Goal: Task Accomplishment & Management: Use online tool/utility

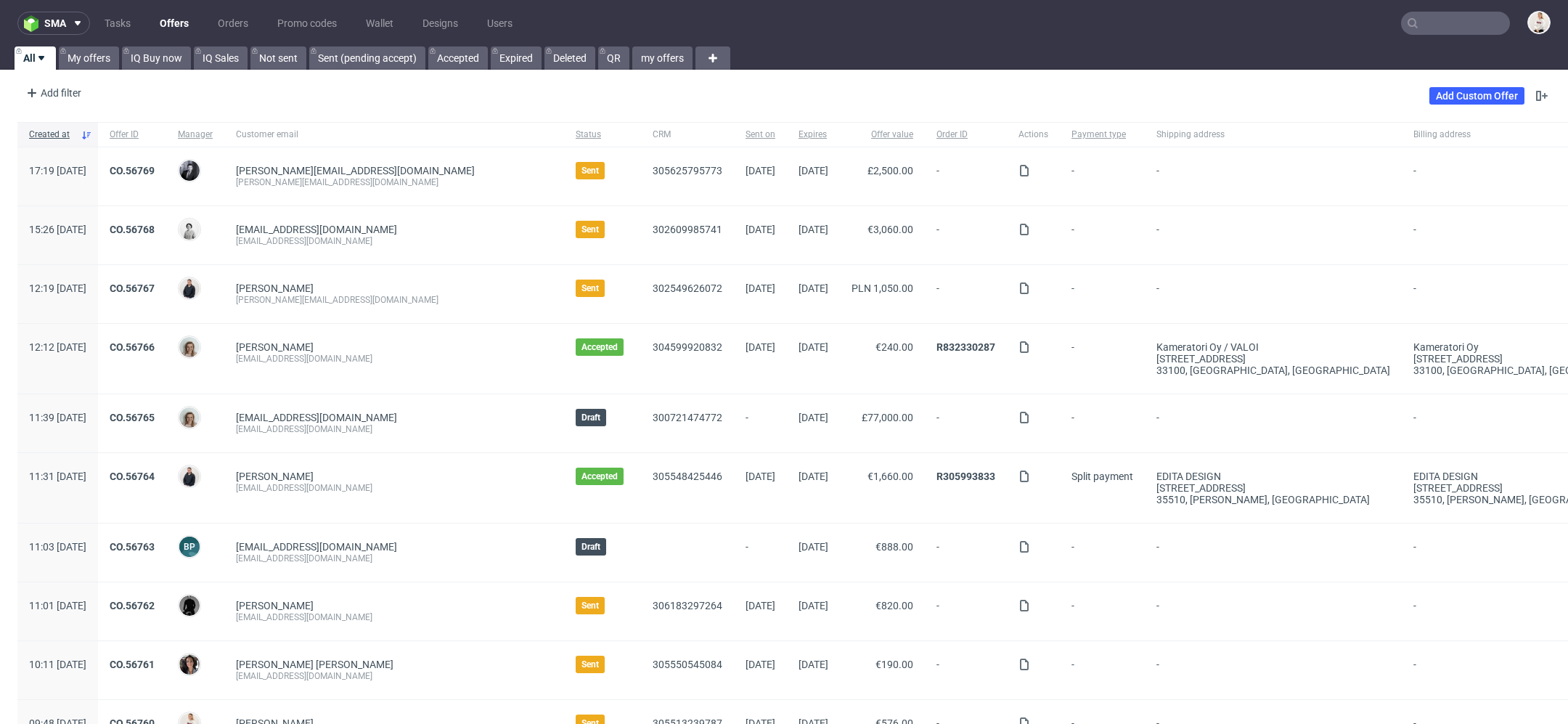
click at [1425, 16] on input "text" at bounding box center [1455, 24] width 109 height 24
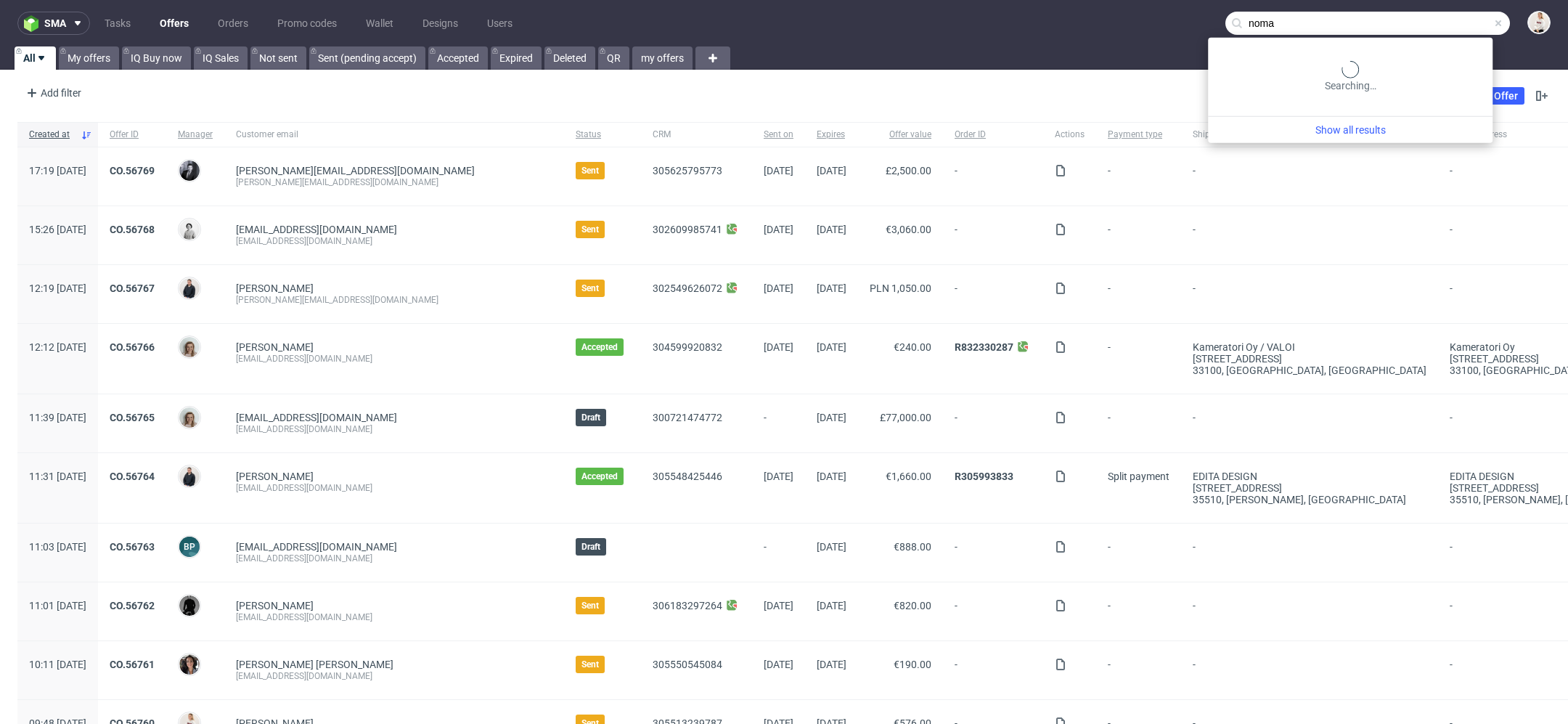
type input "noma"
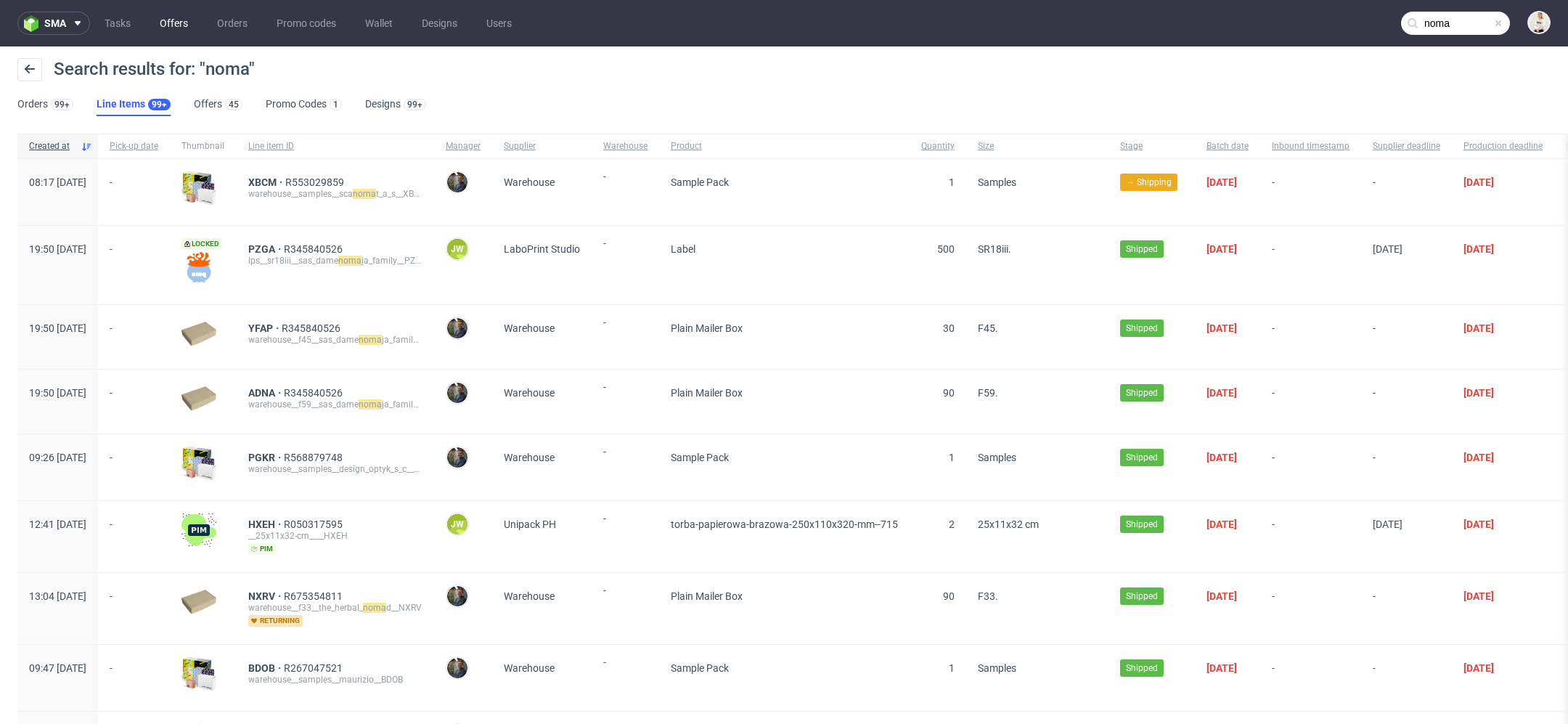
click at [173, 33] on link "Offers" at bounding box center [174, 24] width 45 height 24
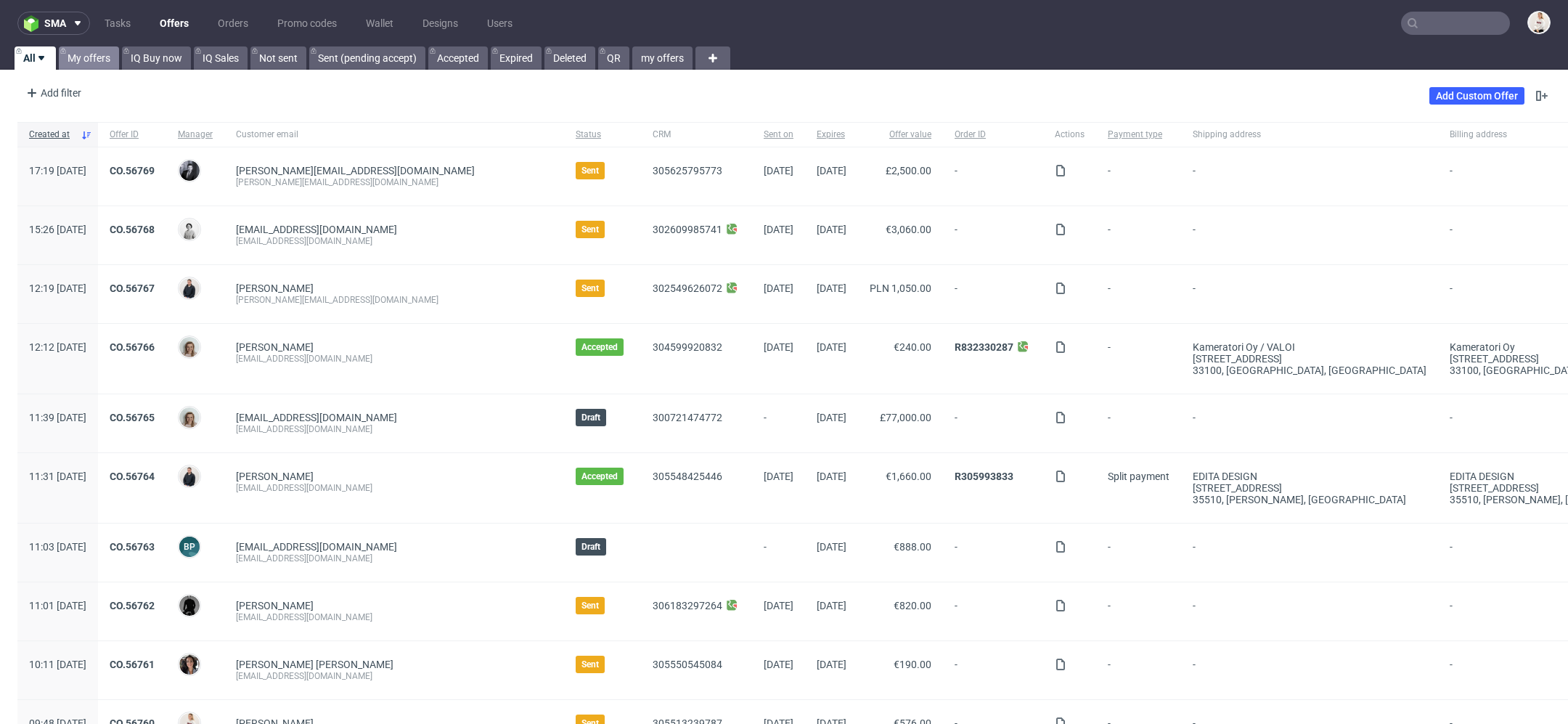
click at [92, 62] on link "My offers" at bounding box center [89, 58] width 60 height 24
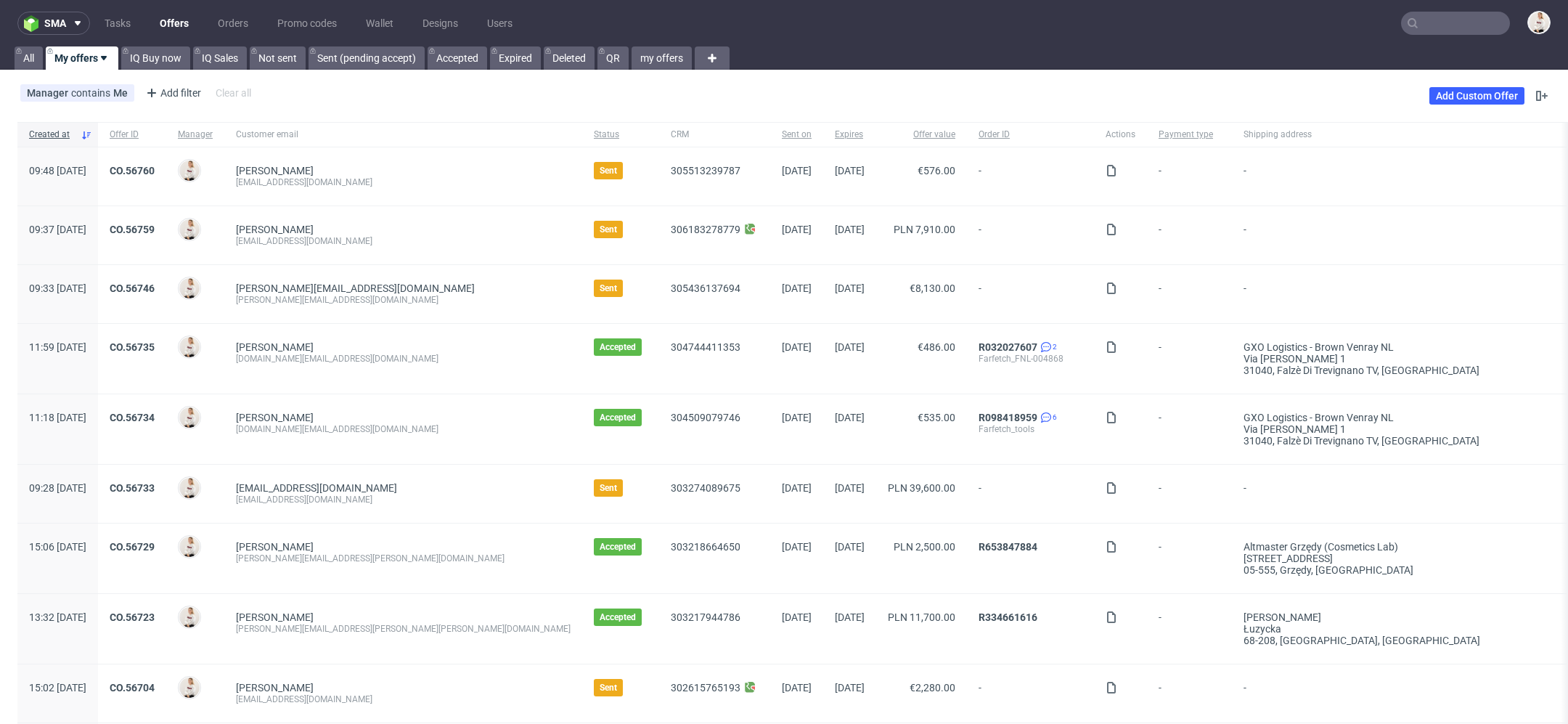
scroll to position [25, 0]
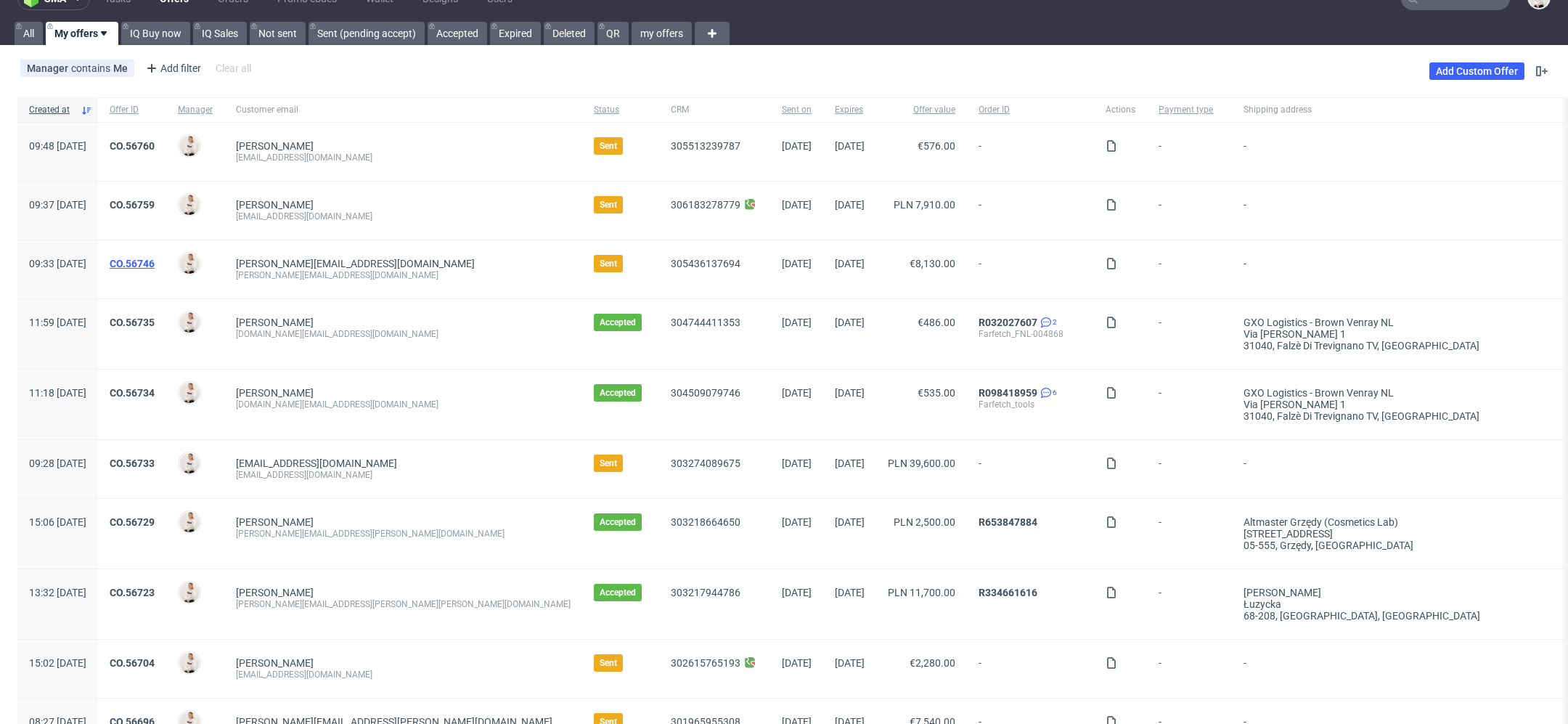
click at [154, 262] on link "CO.56746" at bounding box center [133, 263] width 45 height 12
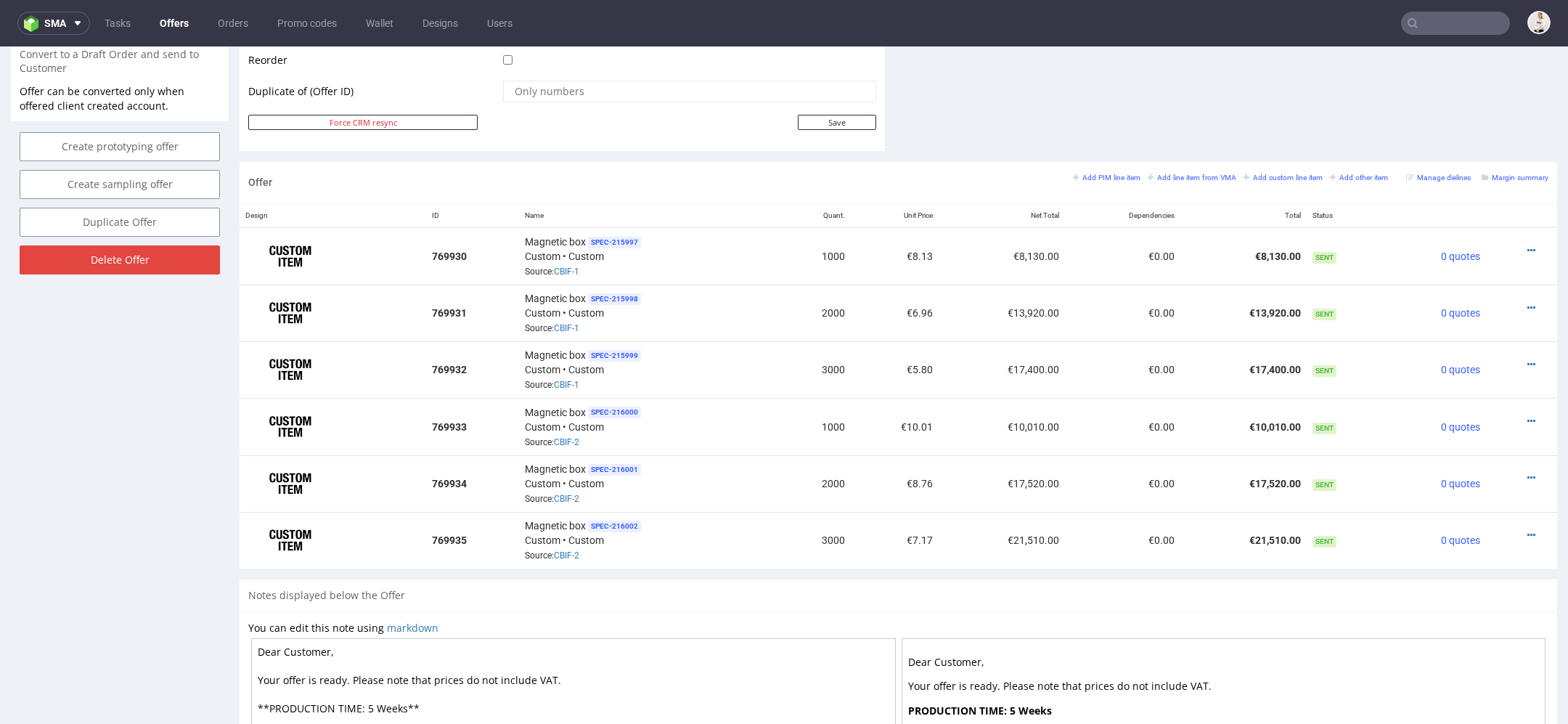
scroll to position [751, 0]
click at [569, 269] on link "CBIF-1" at bounding box center [567, 272] width 25 height 10
click at [573, 439] on link "CBIF-2" at bounding box center [567, 442] width 25 height 10
click at [1527, 417] on icon at bounding box center [1531, 422] width 8 height 10
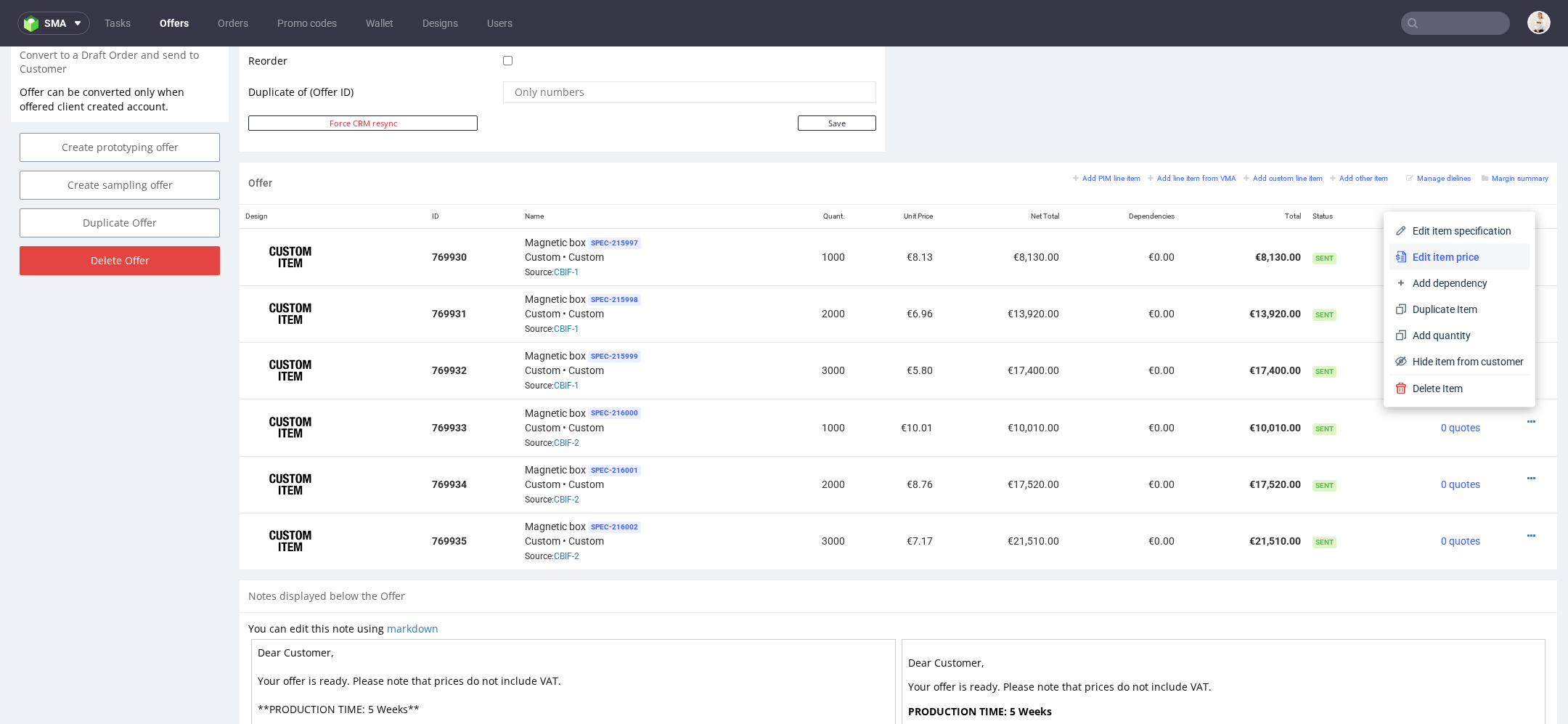
click at [1462, 263] on span "Edit item price" at bounding box center [1465, 257] width 117 height 15
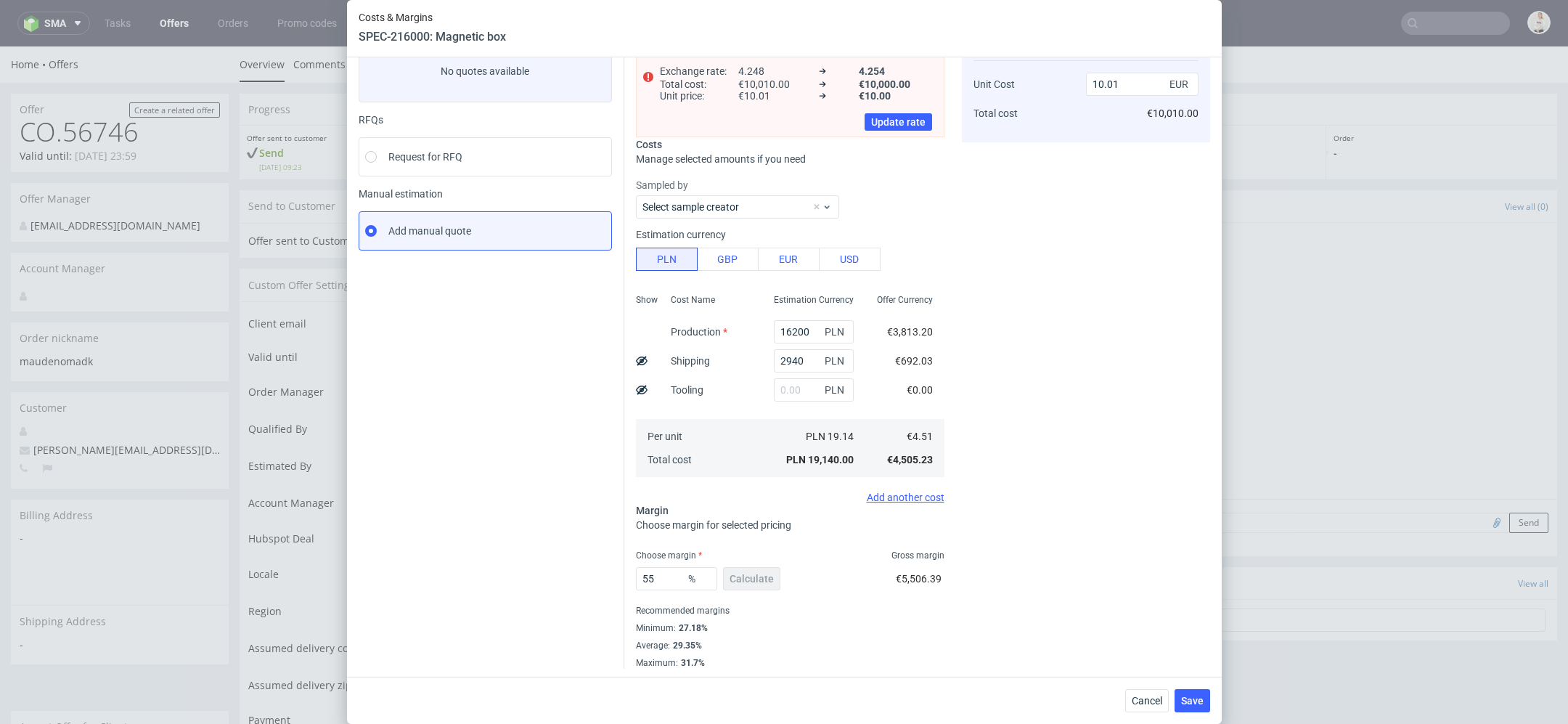
scroll to position [100, 0]
click at [1141, 699] on span "Cancel" at bounding box center [1147, 700] width 31 height 10
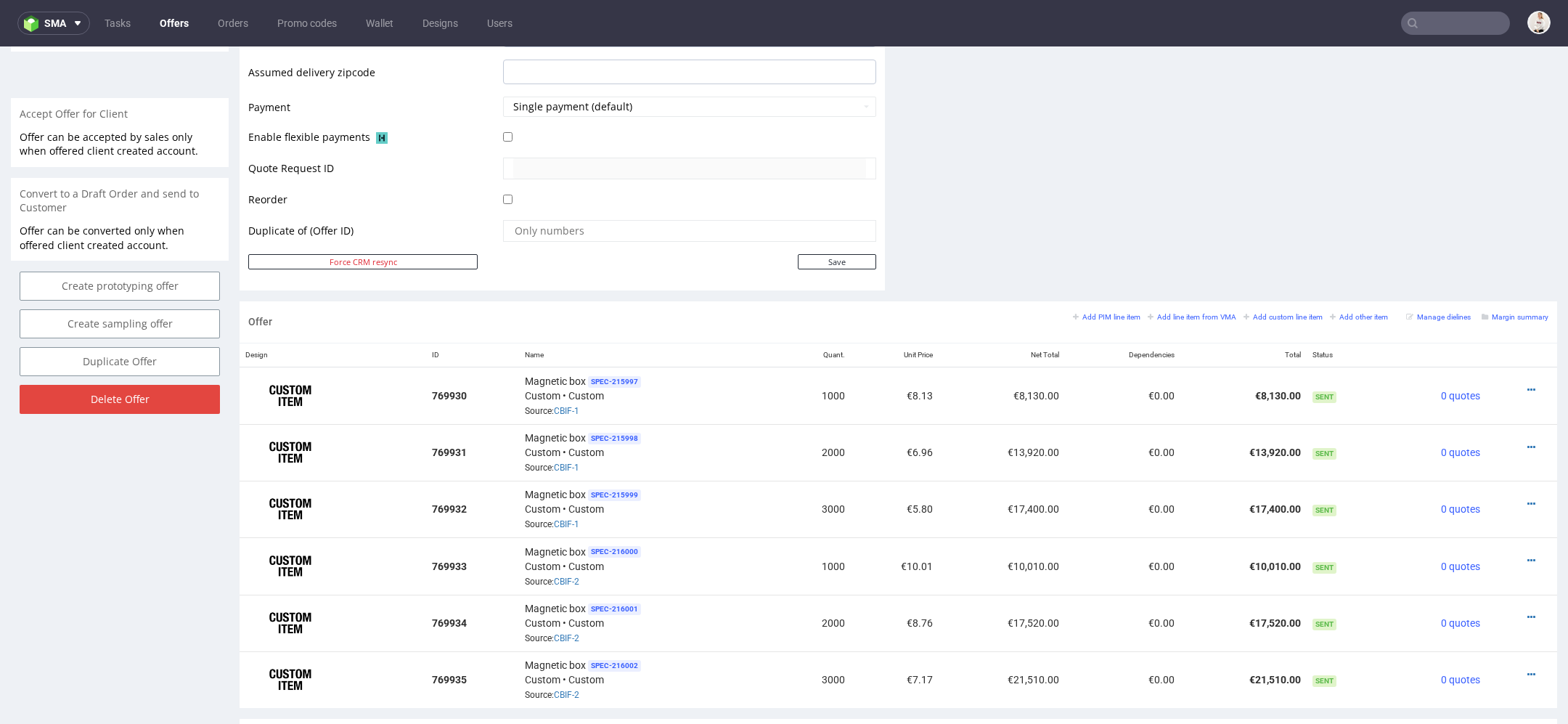
scroll to position [623, 0]
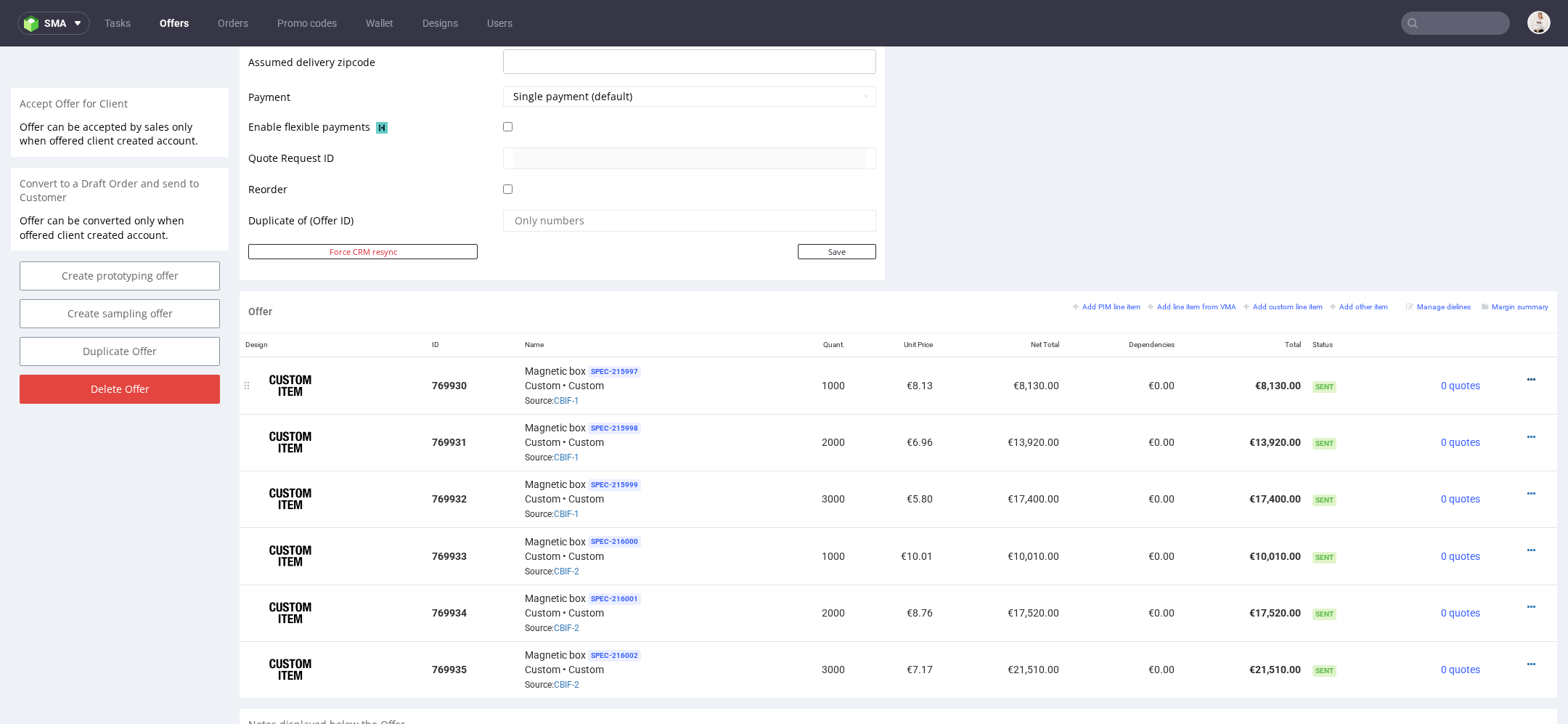
click at [1527, 374] on link at bounding box center [1531, 380] width 8 height 12
click at [1483, 216] on span "Edit item price" at bounding box center [1465, 217] width 117 height 15
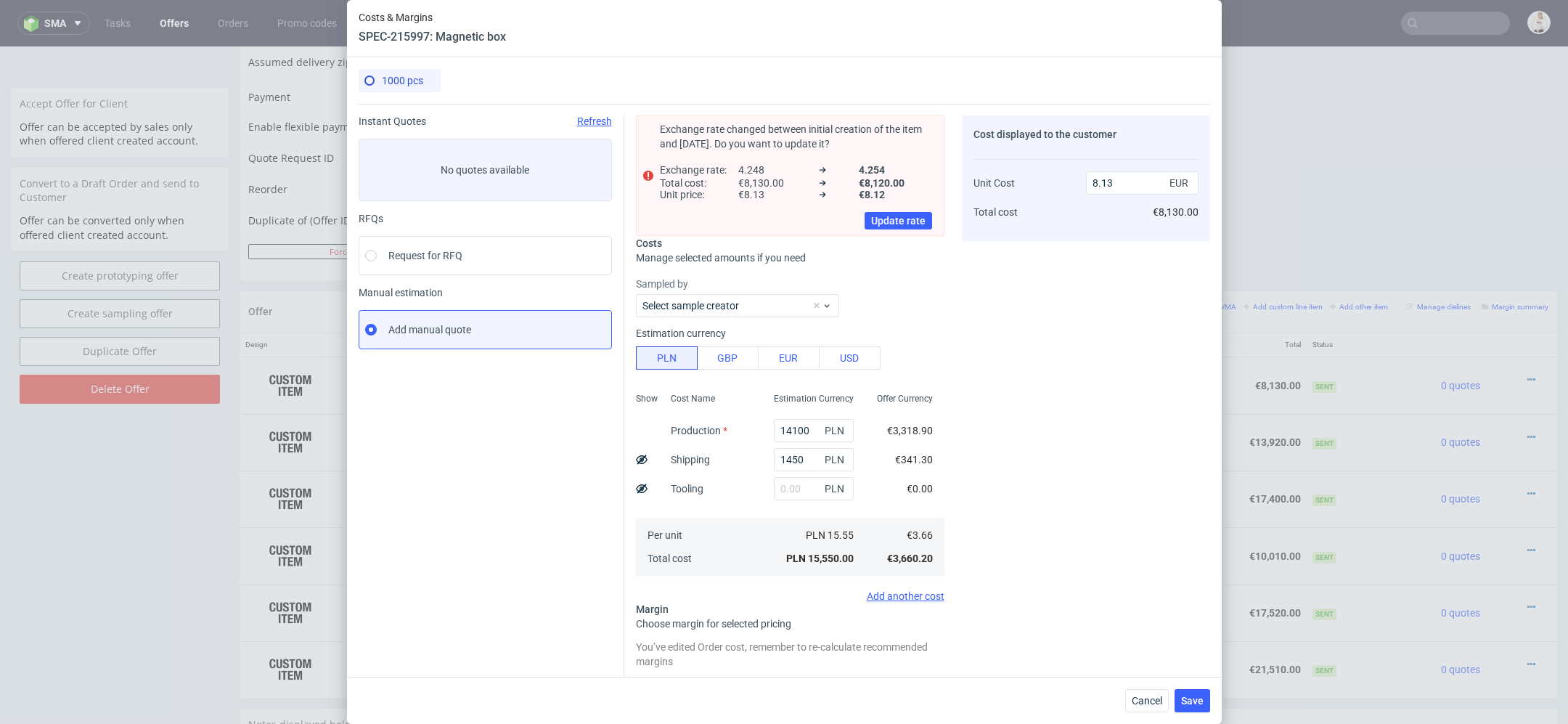
scroll to position [142, 0]
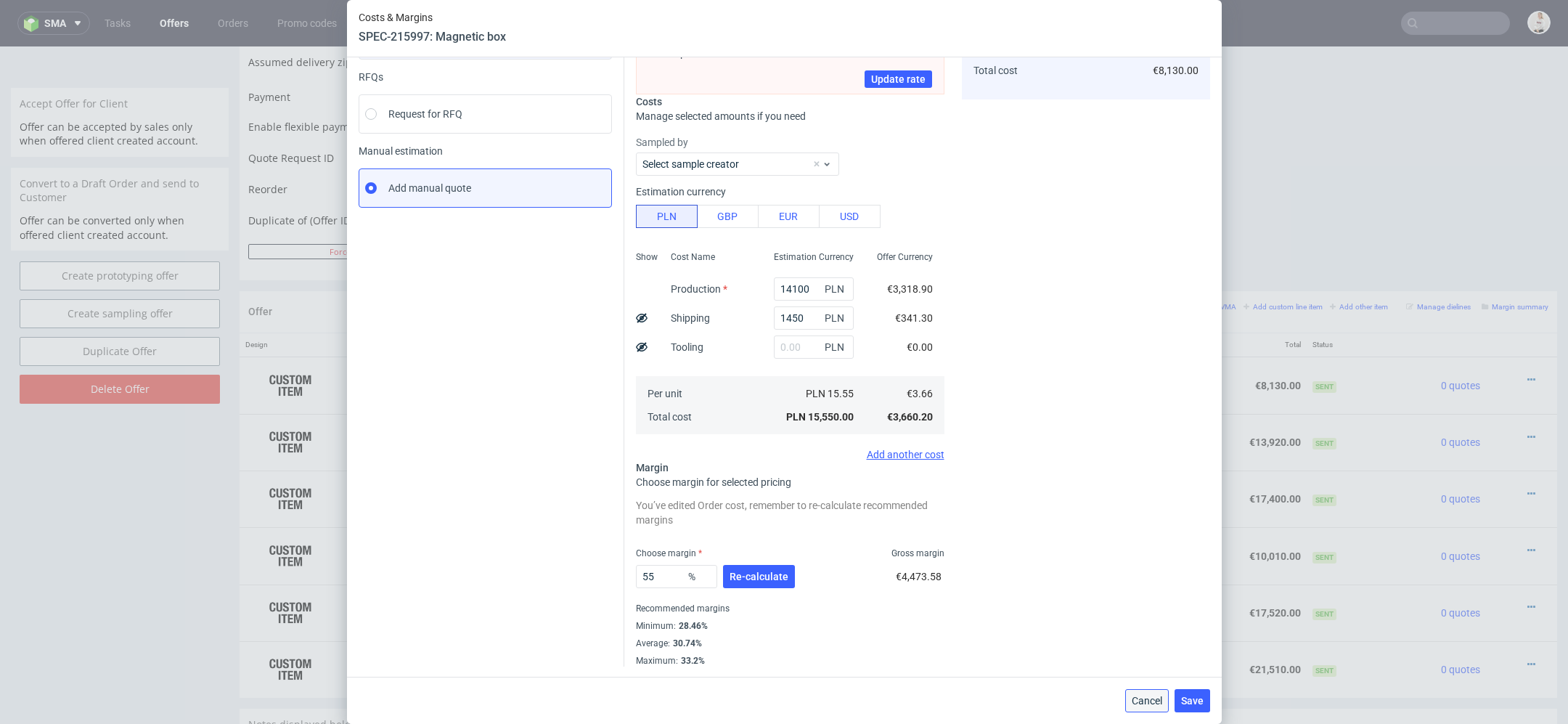
drag, startPoint x: 1138, startPoint y: 702, endPoint x: 1137, endPoint y: 656, distance: 46.0
click at [1138, 702] on span "Cancel" at bounding box center [1147, 700] width 31 height 10
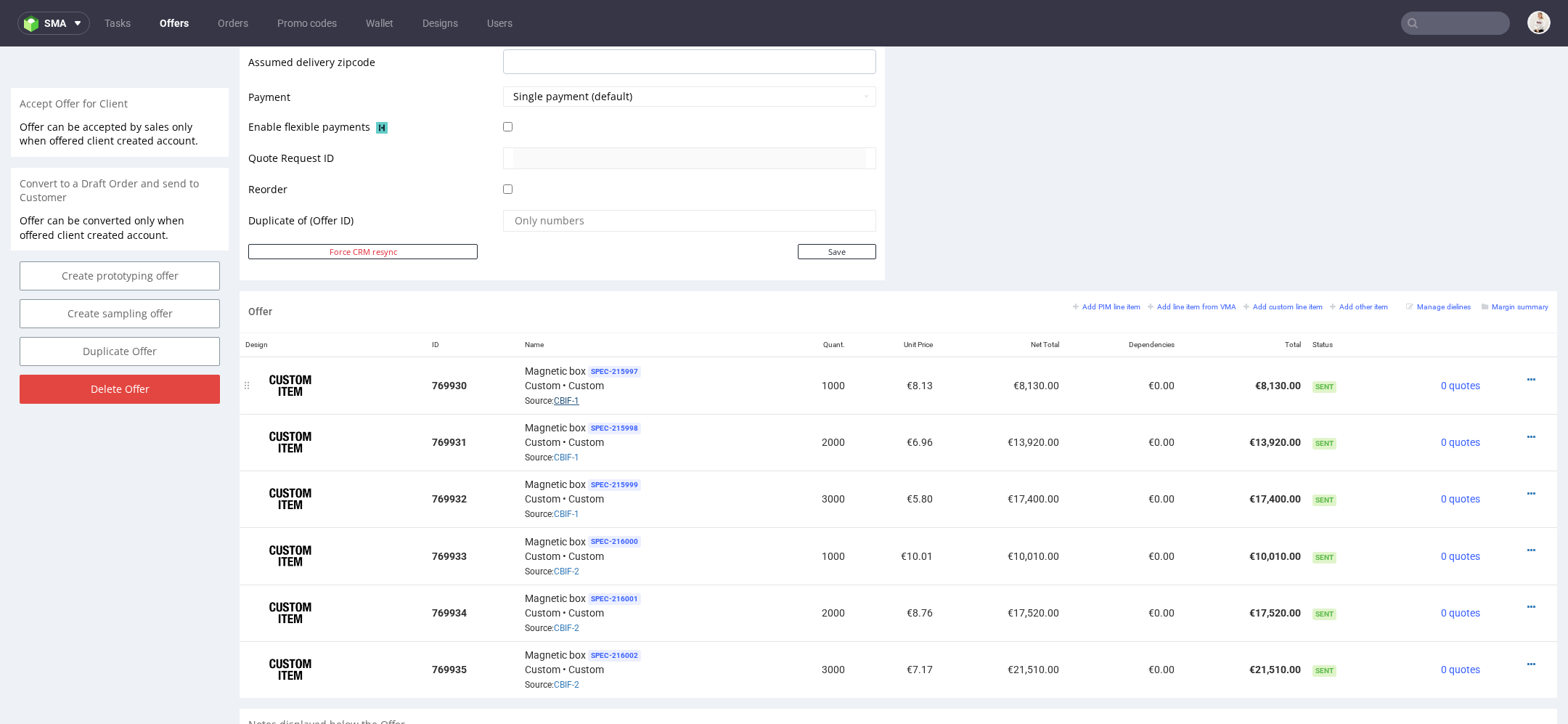
click at [575, 398] on link "CBIF-1" at bounding box center [567, 400] width 25 height 10
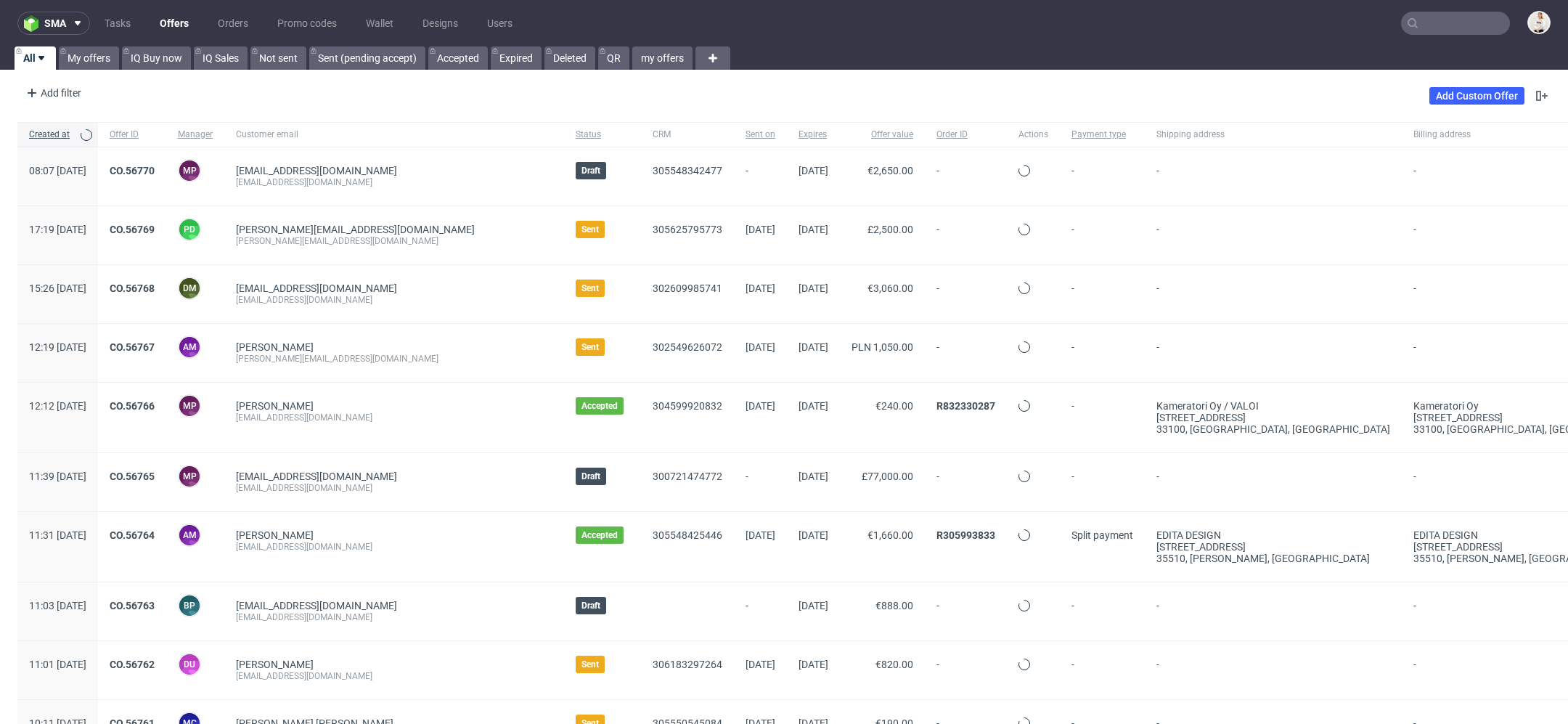
click at [1461, 22] on input "text" at bounding box center [1455, 24] width 109 height 24
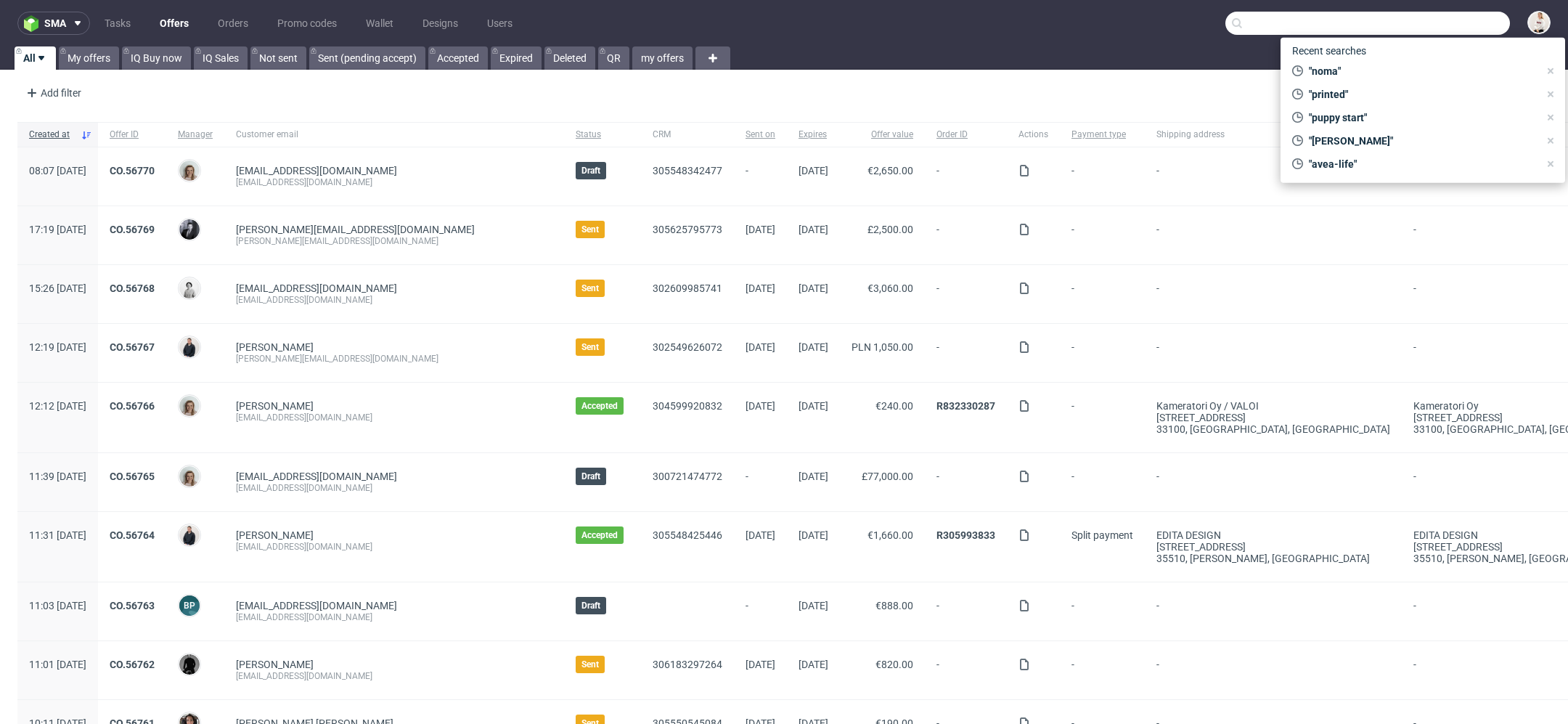
paste input "@[DOMAIN_NAME]"
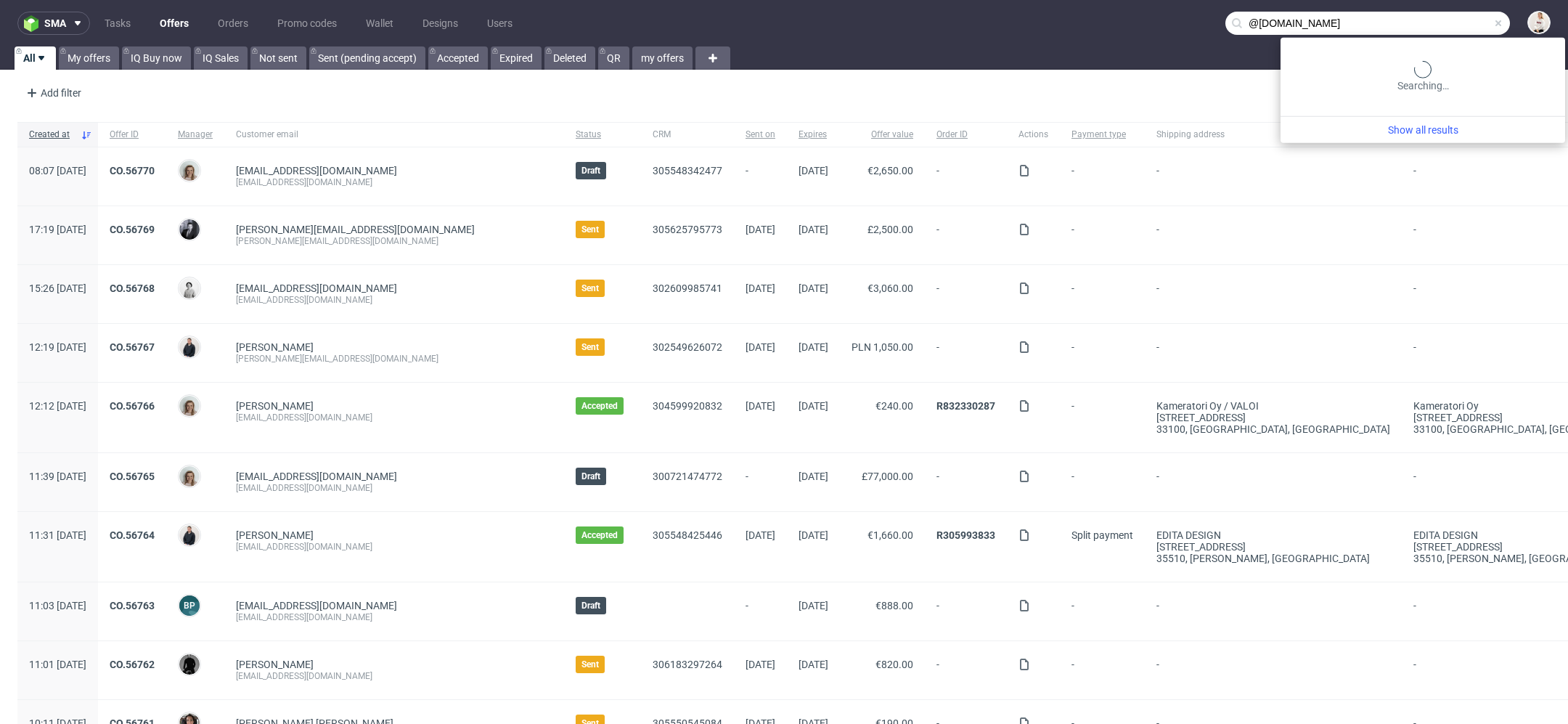
type input "@[DOMAIN_NAME]"
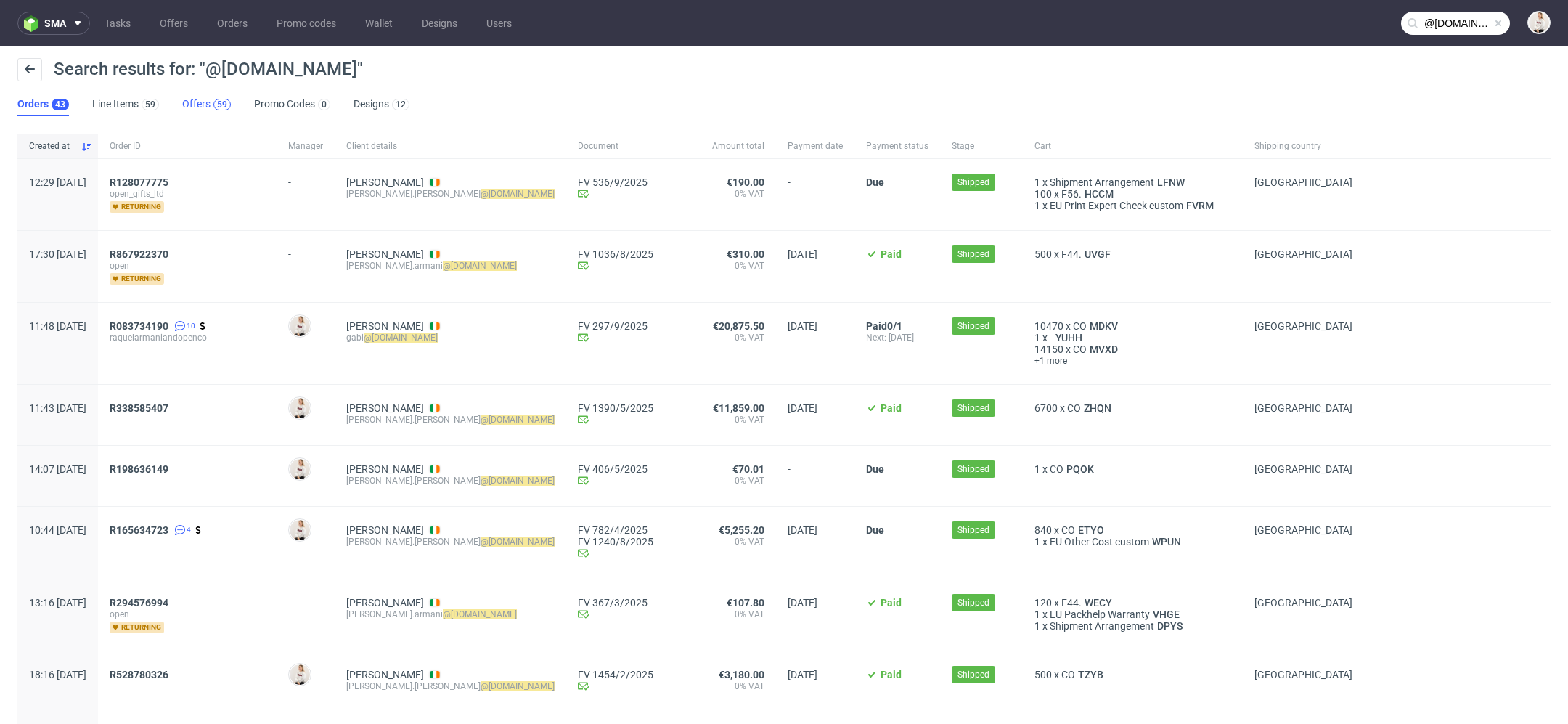
click at [214, 102] on div "59" at bounding box center [222, 104] width 17 height 12
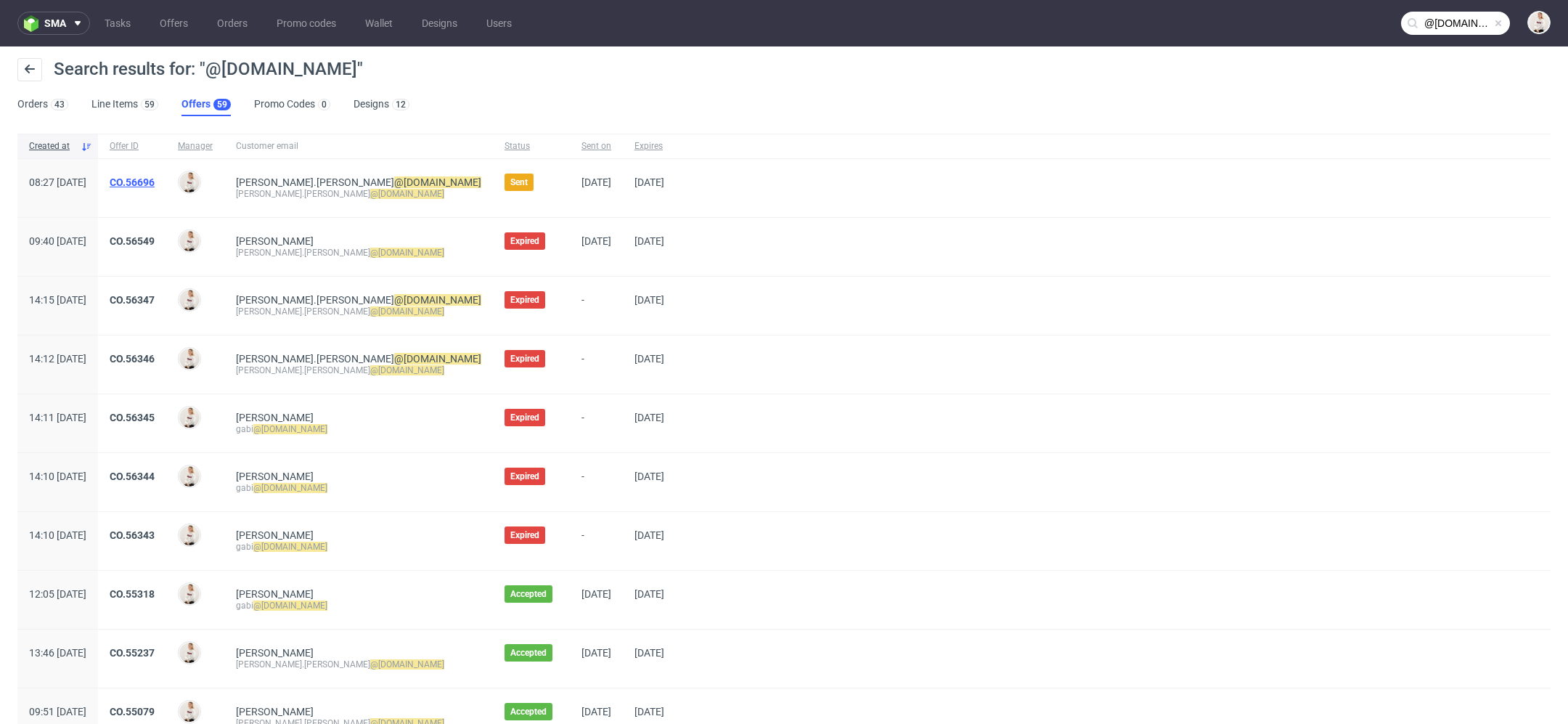
click at [154, 176] on link "CO.56696" at bounding box center [133, 182] width 45 height 12
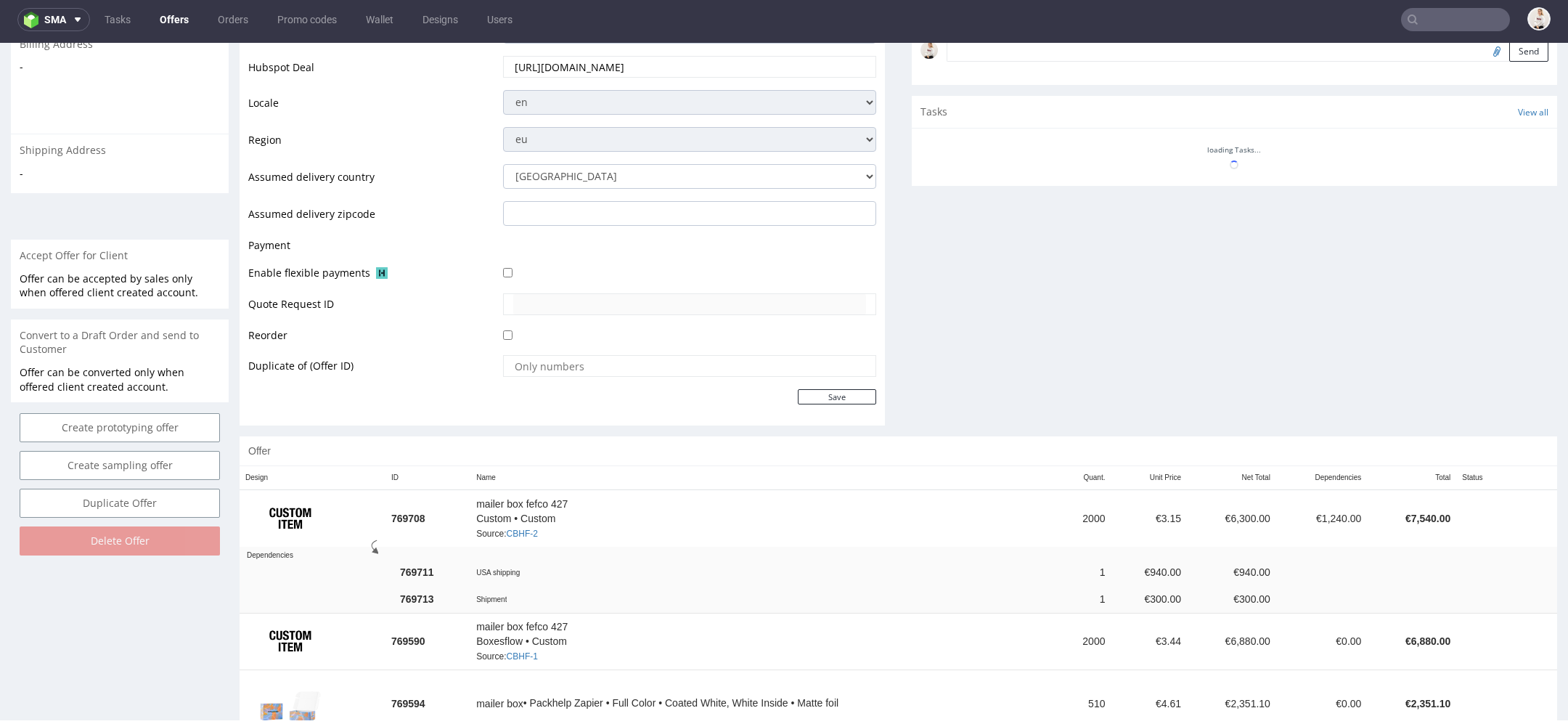
scroll to position [650, 0]
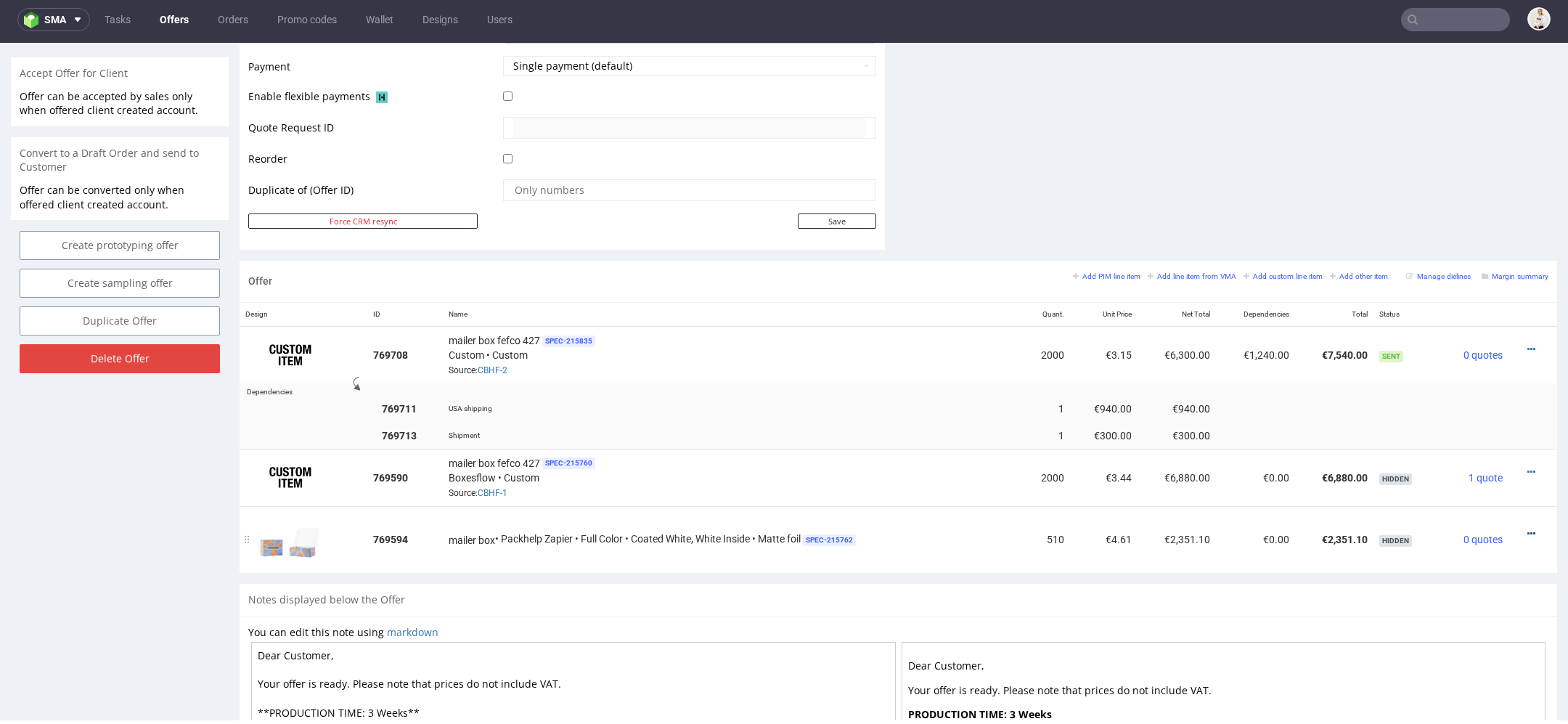
click at [1527, 529] on icon at bounding box center [1531, 533] width 8 height 10
click at [1462, 476] on span "Show item to customer" at bounding box center [1468, 473] width 111 height 15
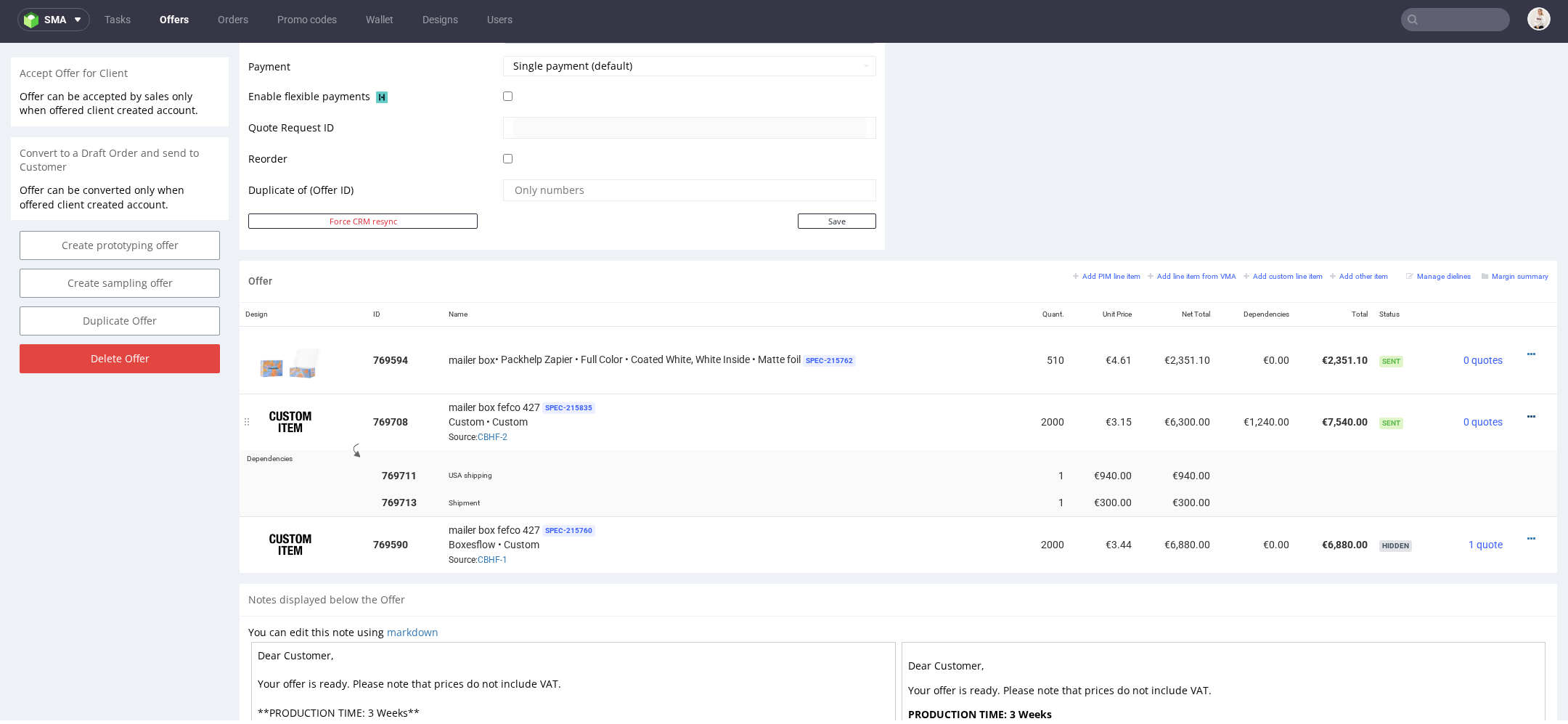
click at [1527, 412] on icon at bounding box center [1531, 416] width 8 height 10
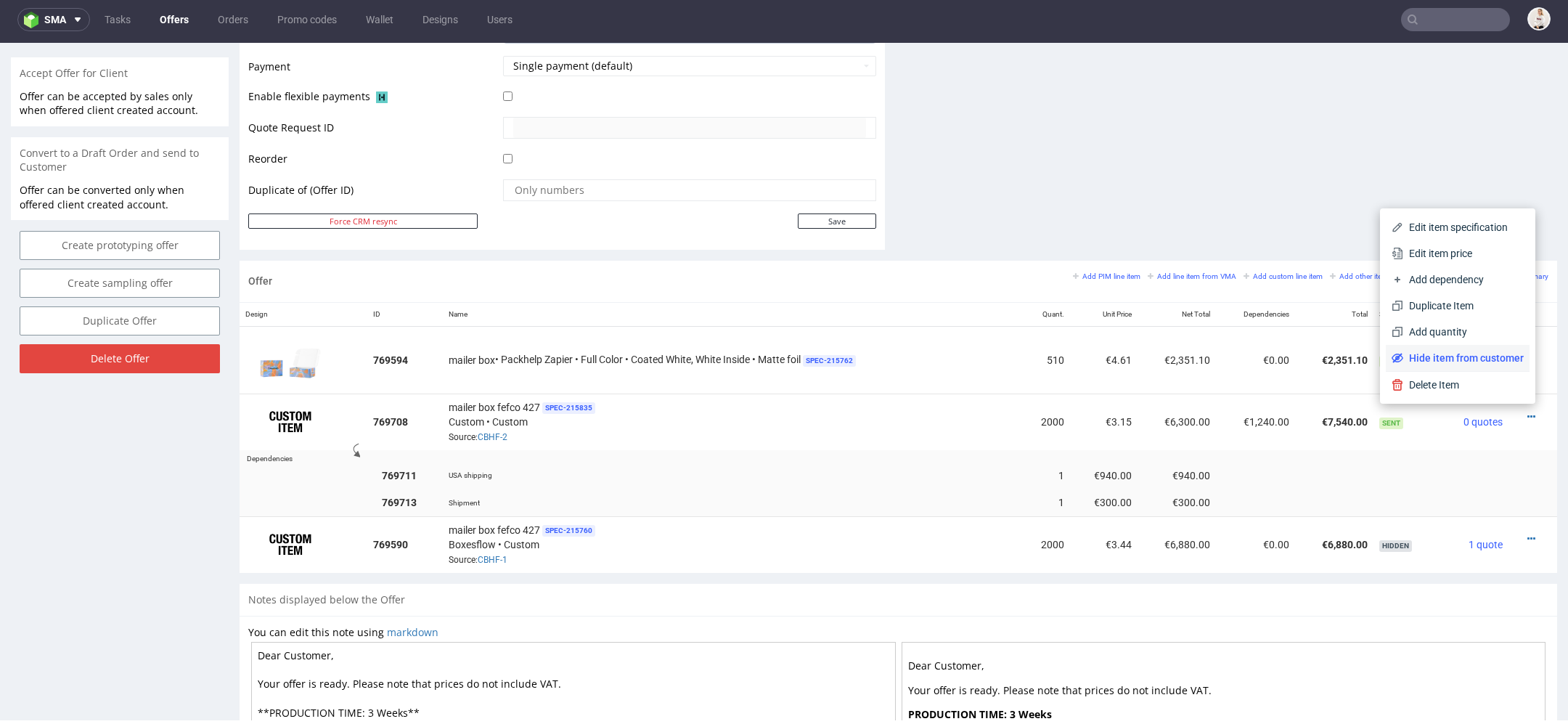
click at [1462, 362] on span "Hide item from customer" at bounding box center [1464, 358] width 121 height 15
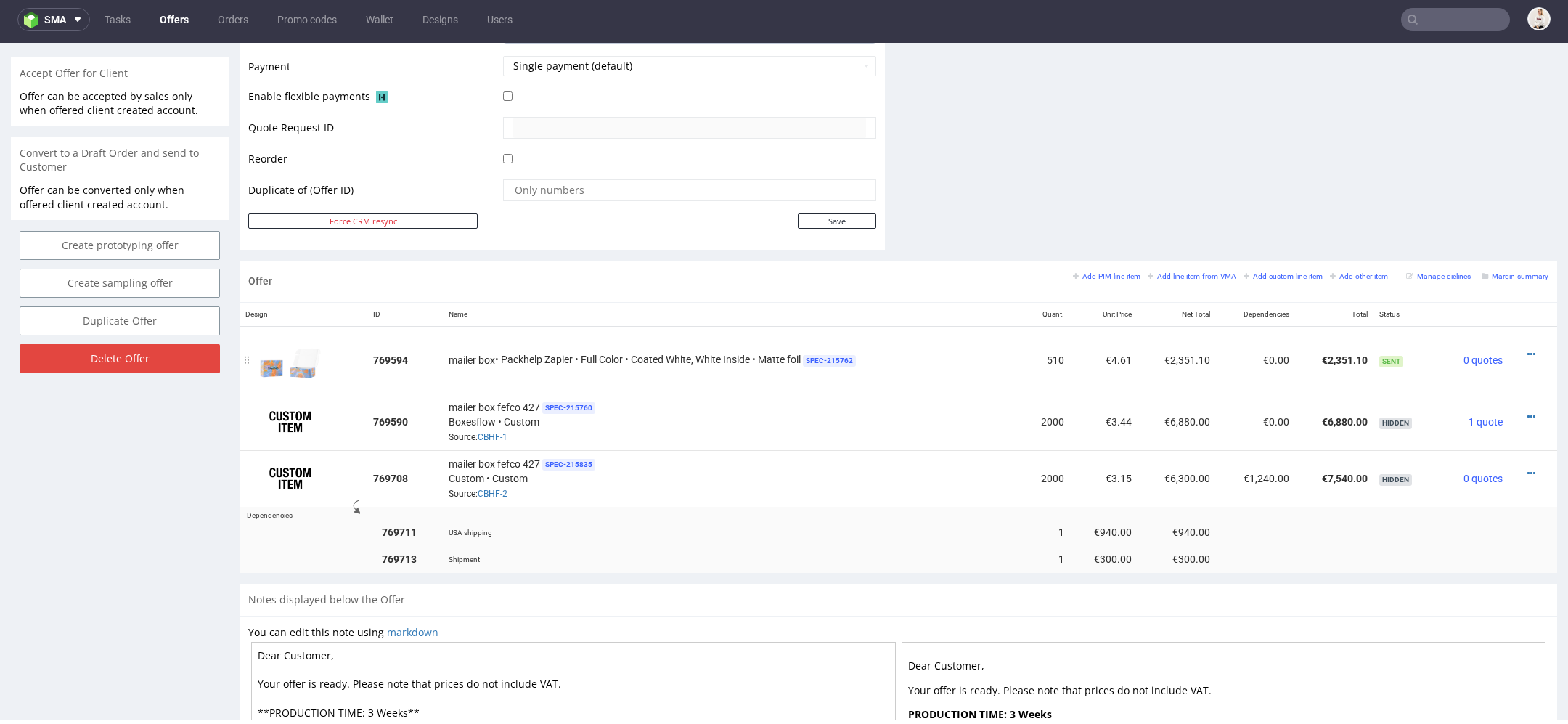
click at [1518, 347] on div at bounding box center [1528, 354] width 28 height 15
click at [1527, 349] on icon at bounding box center [1531, 353] width 8 height 10
click at [1473, 214] on span "Edit item price" at bounding box center [1465, 218] width 117 height 15
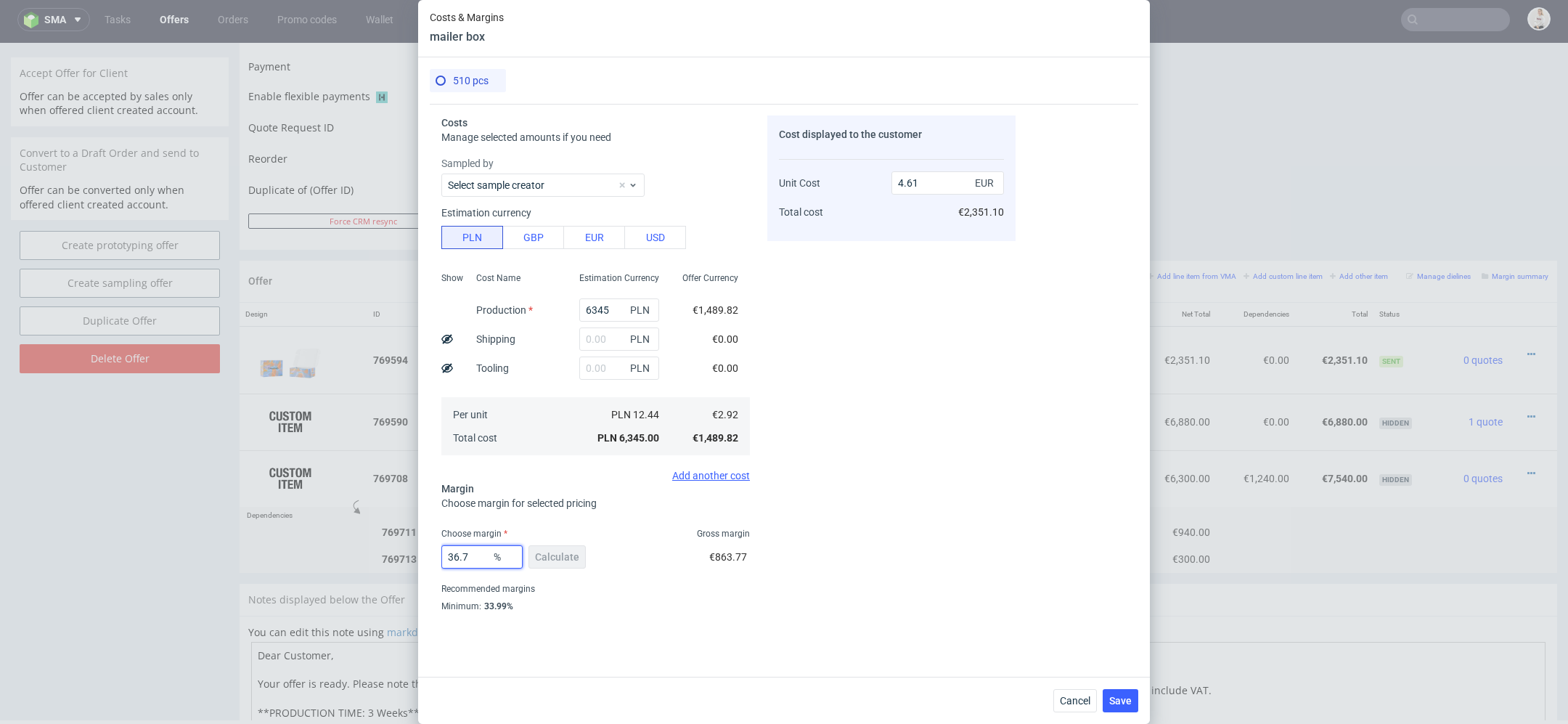
drag, startPoint x: 475, startPoint y: 560, endPoint x: 401, endPoint y: 560, distance: 74.0
click at [401, 560] on div "Costs & Margins mailer box 510 pcs Costs Manage selected amounts if you need Sa…" at bounding box center [784, 362] width 1568 height 724
type input "40"
type input "4.87"
type input "40"
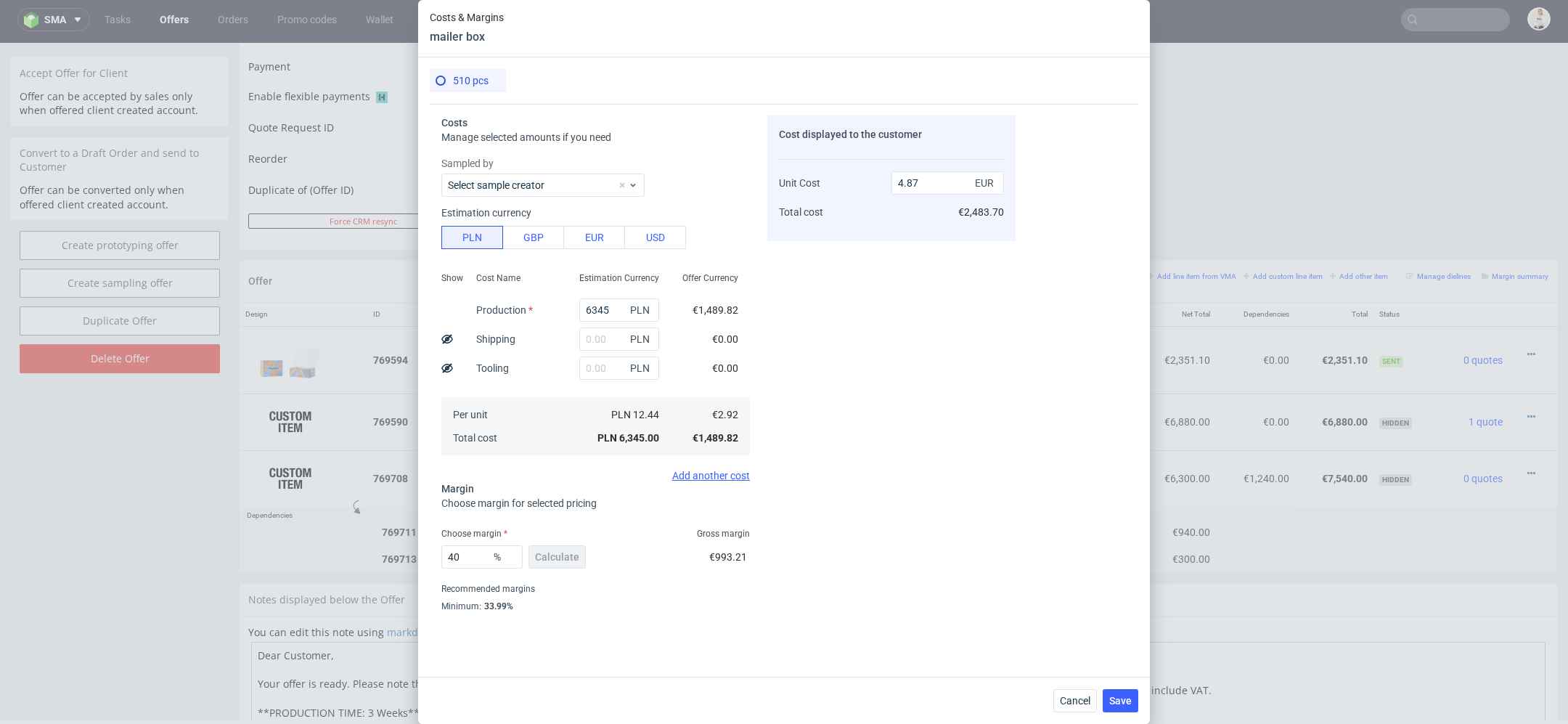
click at [780, 515] on div "Cost displayed to the customer Unit Cost Total cost 4.87 EUR €2,483.70" at bounding box center [891, 367] width 248 height 503
click at [1111, 699] on span "Save" at bounding box center [1120, 700] width 23 height 10
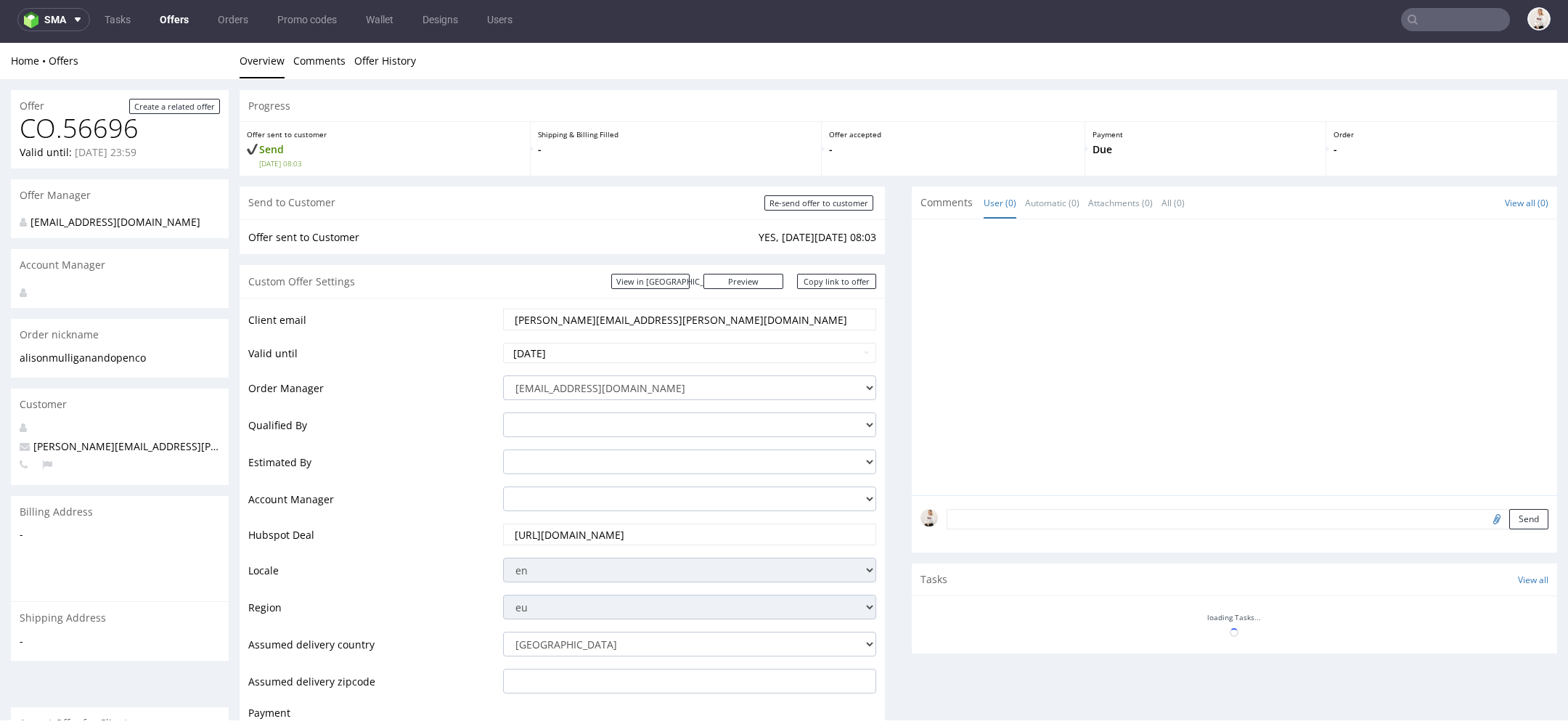
scroll to position [0, 0]
click at [832, 206] on input "Re-send offer to customer" at bounding box center [819, 203] width 109 height 15
type input "In progress..."
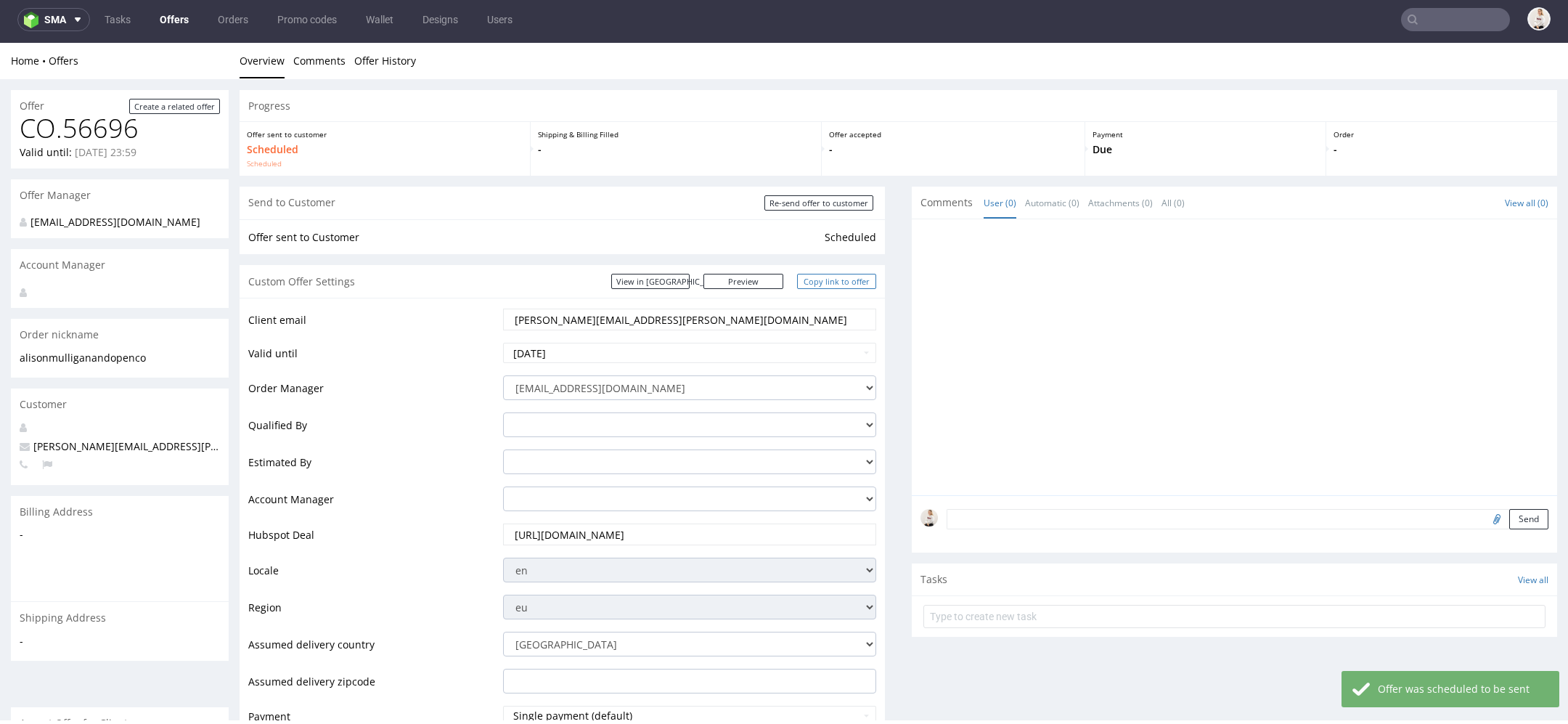
click at [844, 282] on link "Copy link to offer" at bounding box center [837, 281] width 80 height 15
click at [184, 16] on link "Offers" at bounding box center [174, 20] width 46 height 24
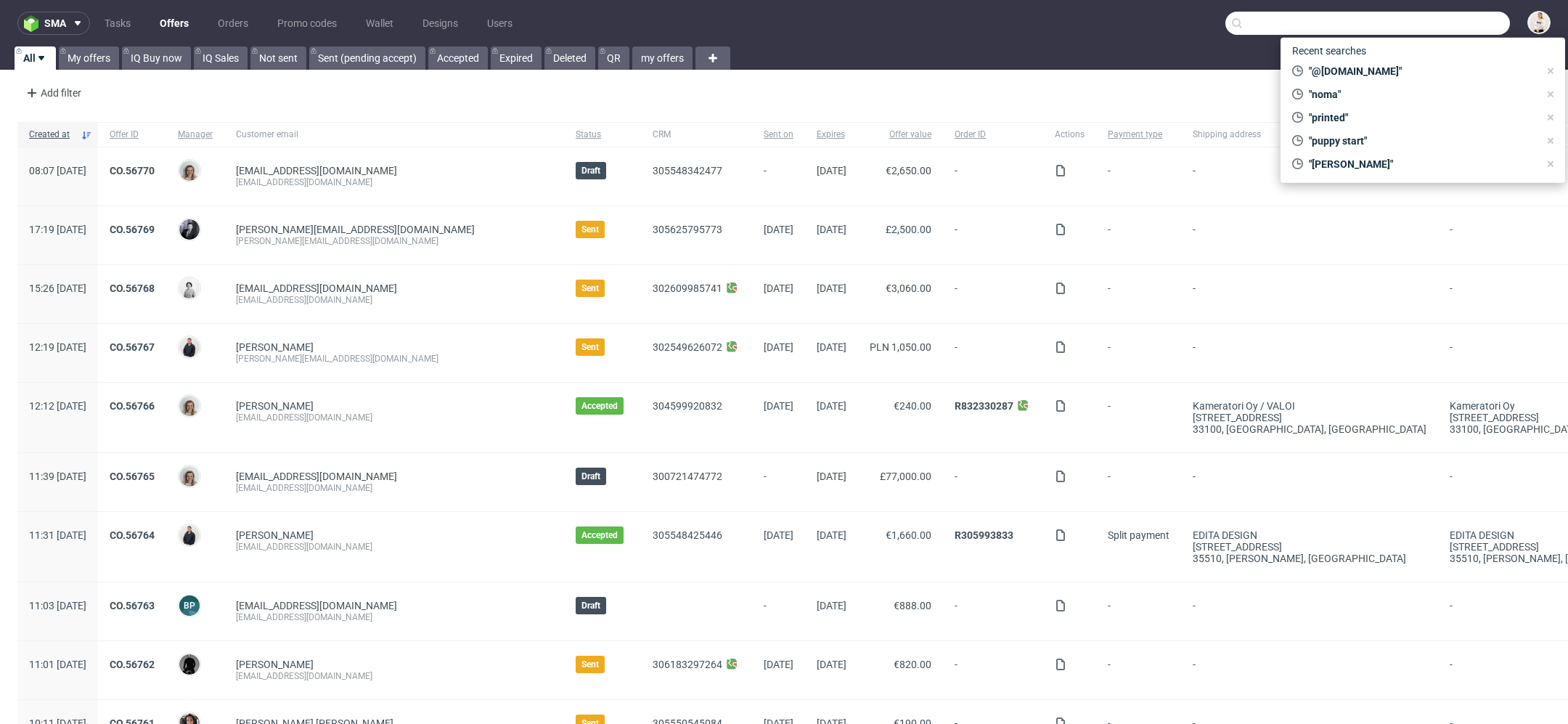
click at [1422, 27] on input "text" at bounding box center [1367, 24] width 284 height 24
paste input "@[DOMAIN_NAME]"
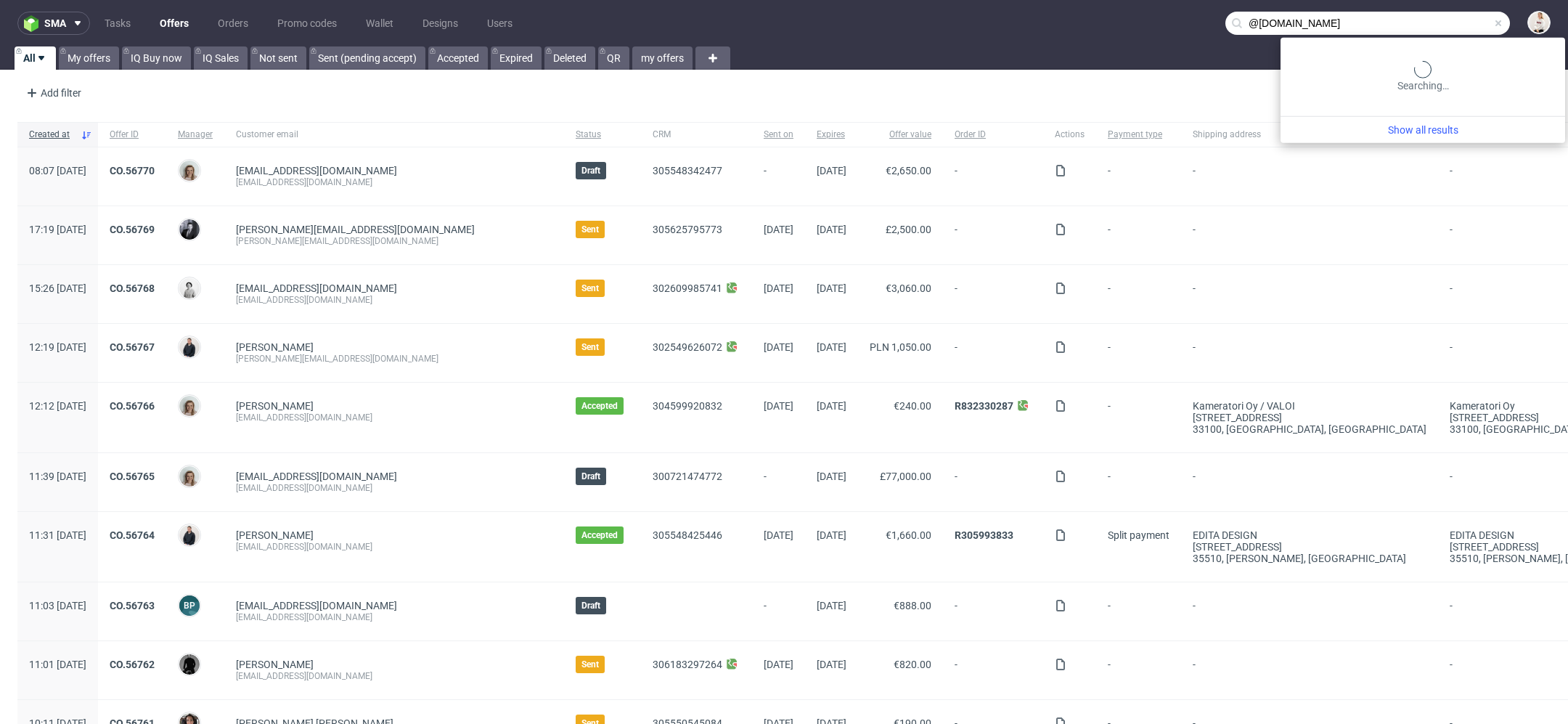
type input "@[DOMAIN_NAME]"
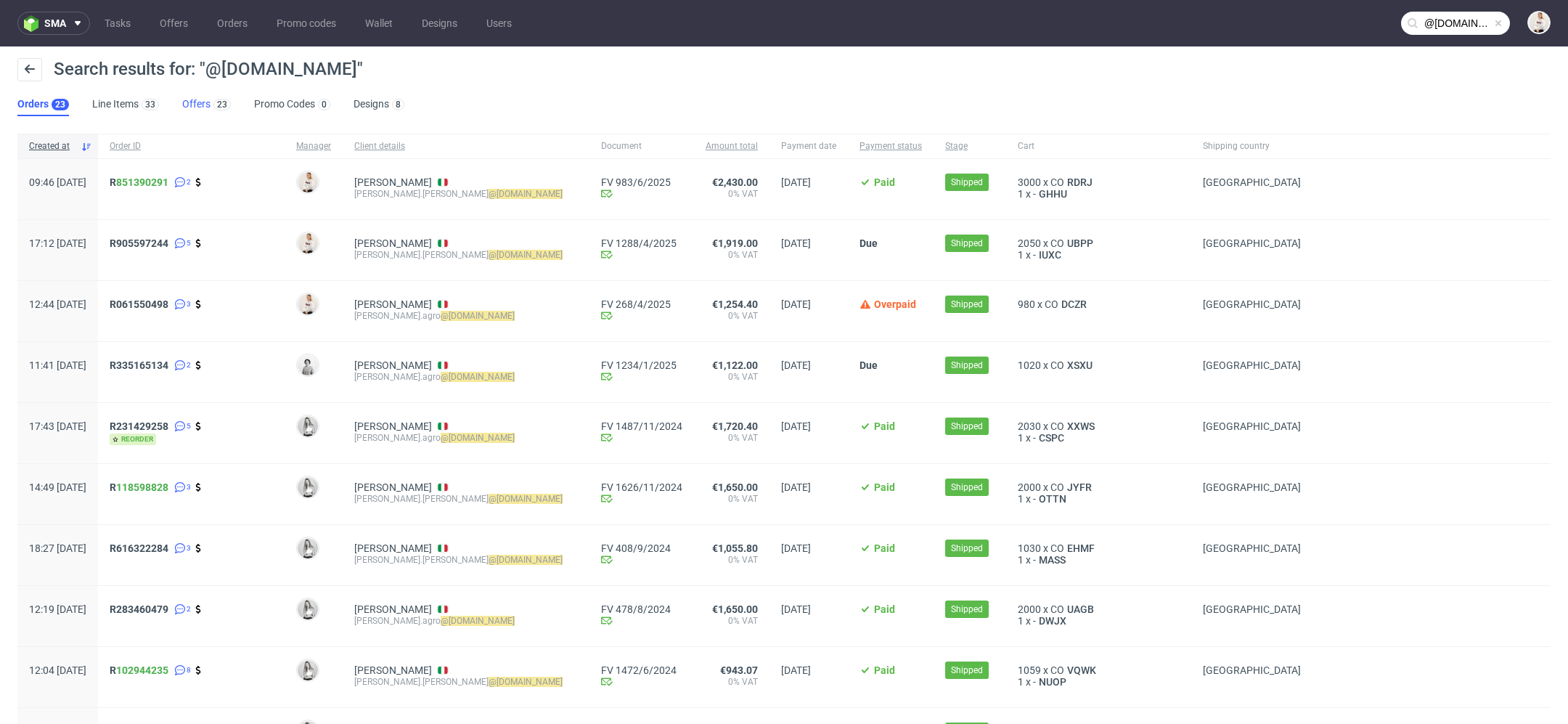
click at [208, 114] on link "Offers 23" at bounding box center [207, 104] width 49 height 24
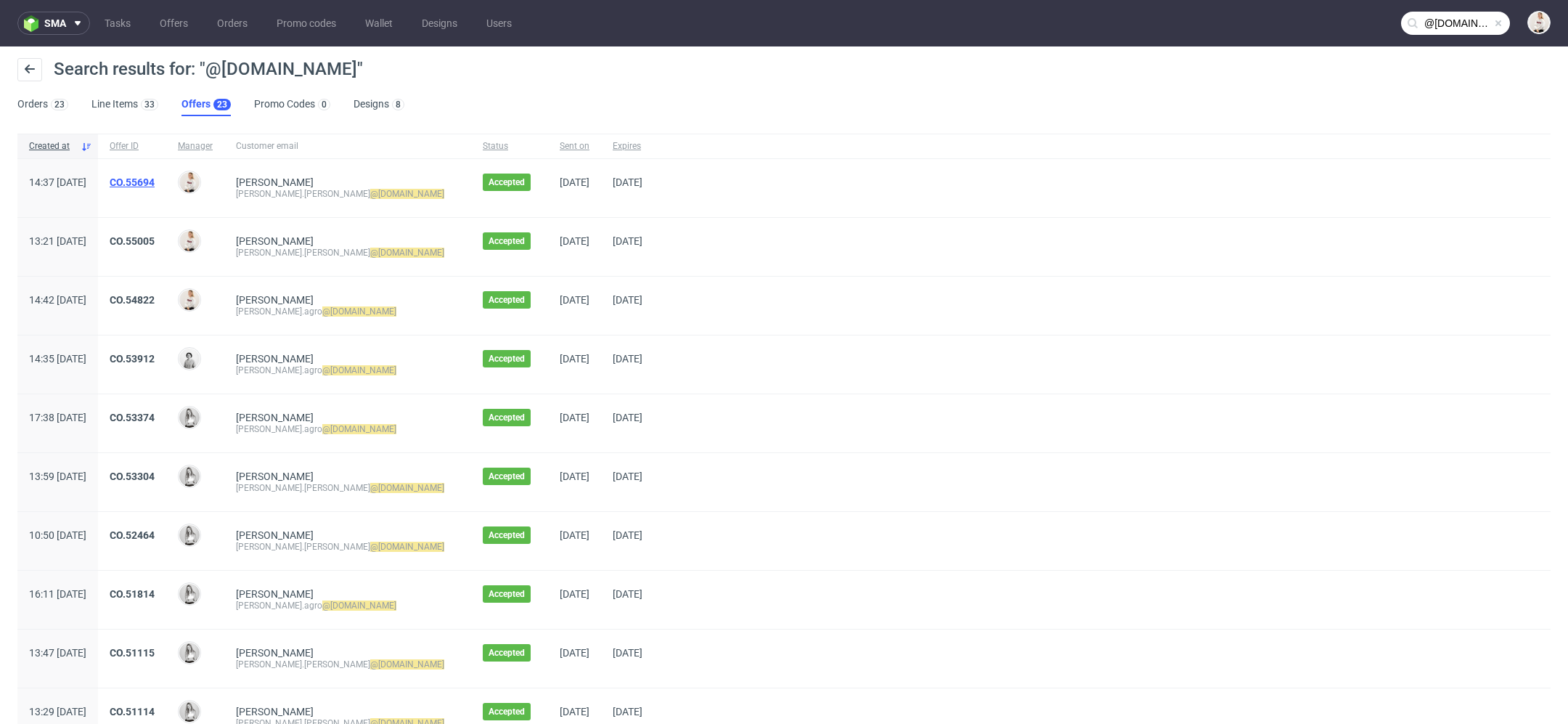
click at [154, 183] on link "CO.55694" at bounding box center [133, 182] width 45 height 12
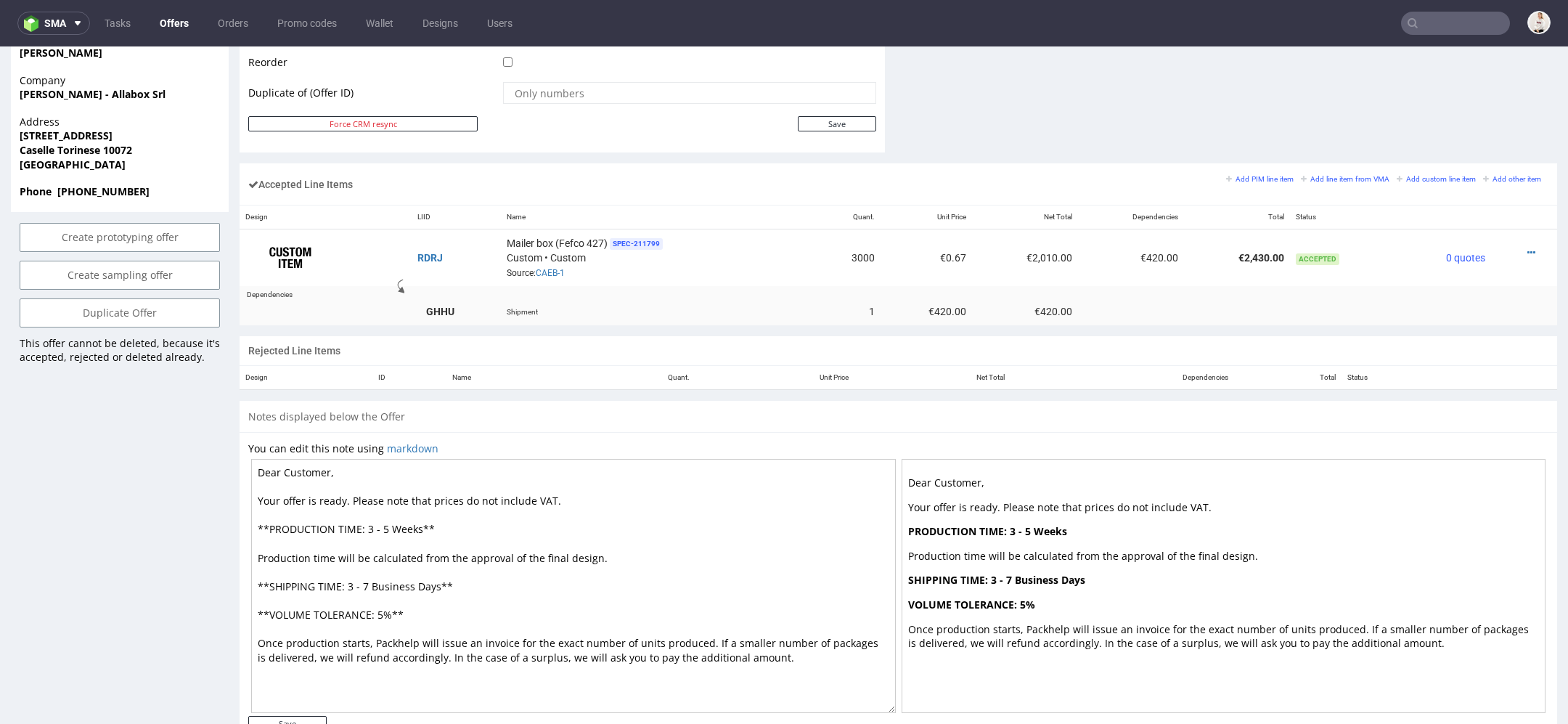
scroll to position [789, 0]
type input "@[DOMAIN_NAME]"
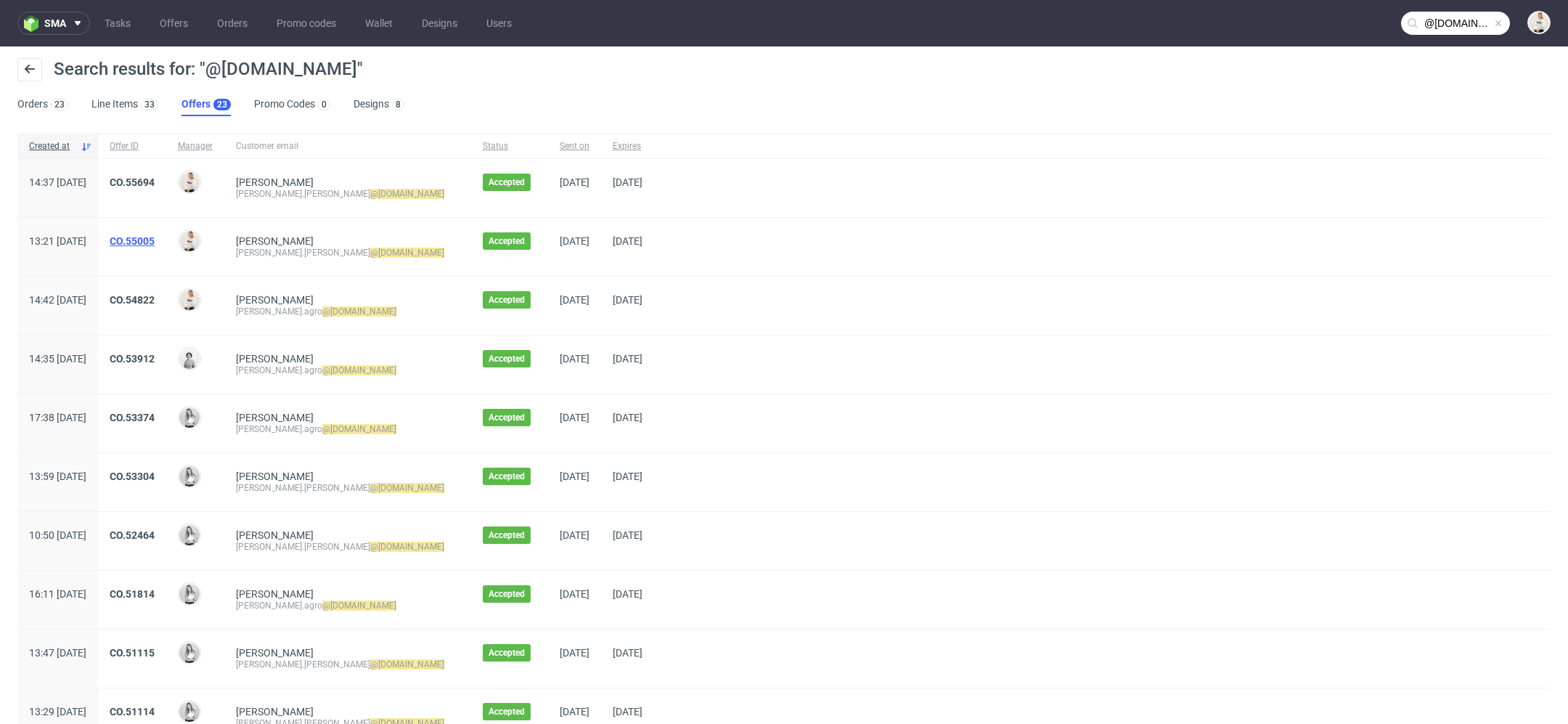
click at [154, 241] on link "CO.55005" at bounding box center [133, 241] width 45 height 12
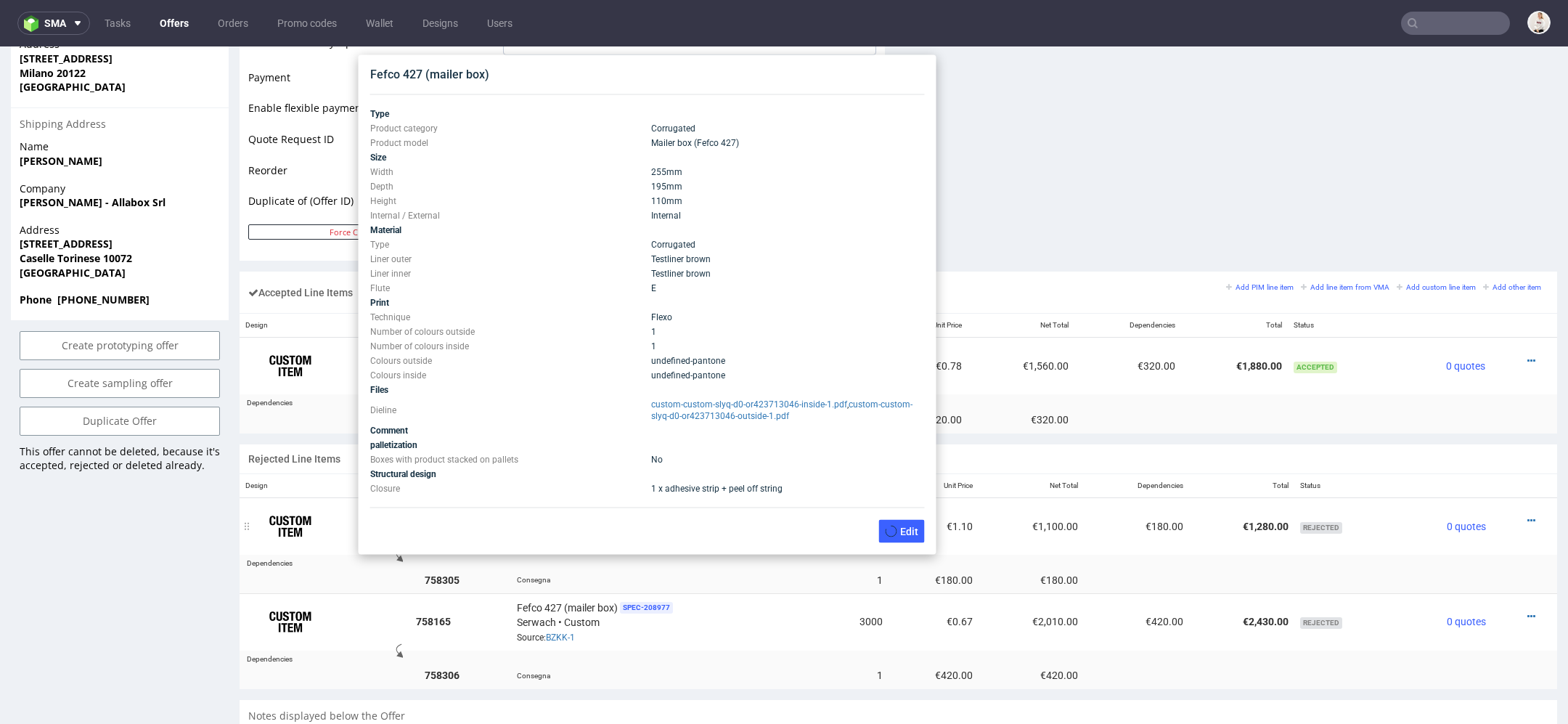
scroll to position [678, 0]
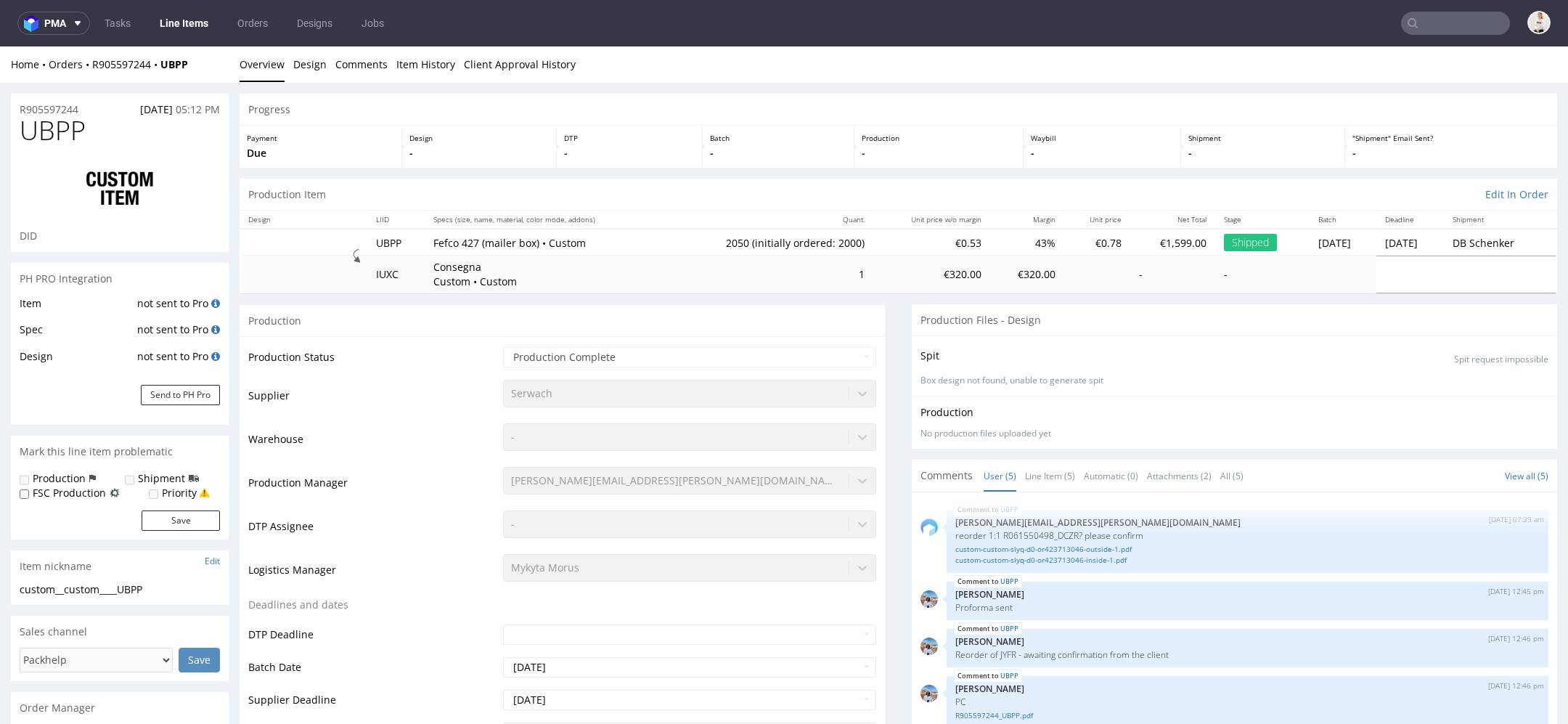
scroll to position [15, 0]
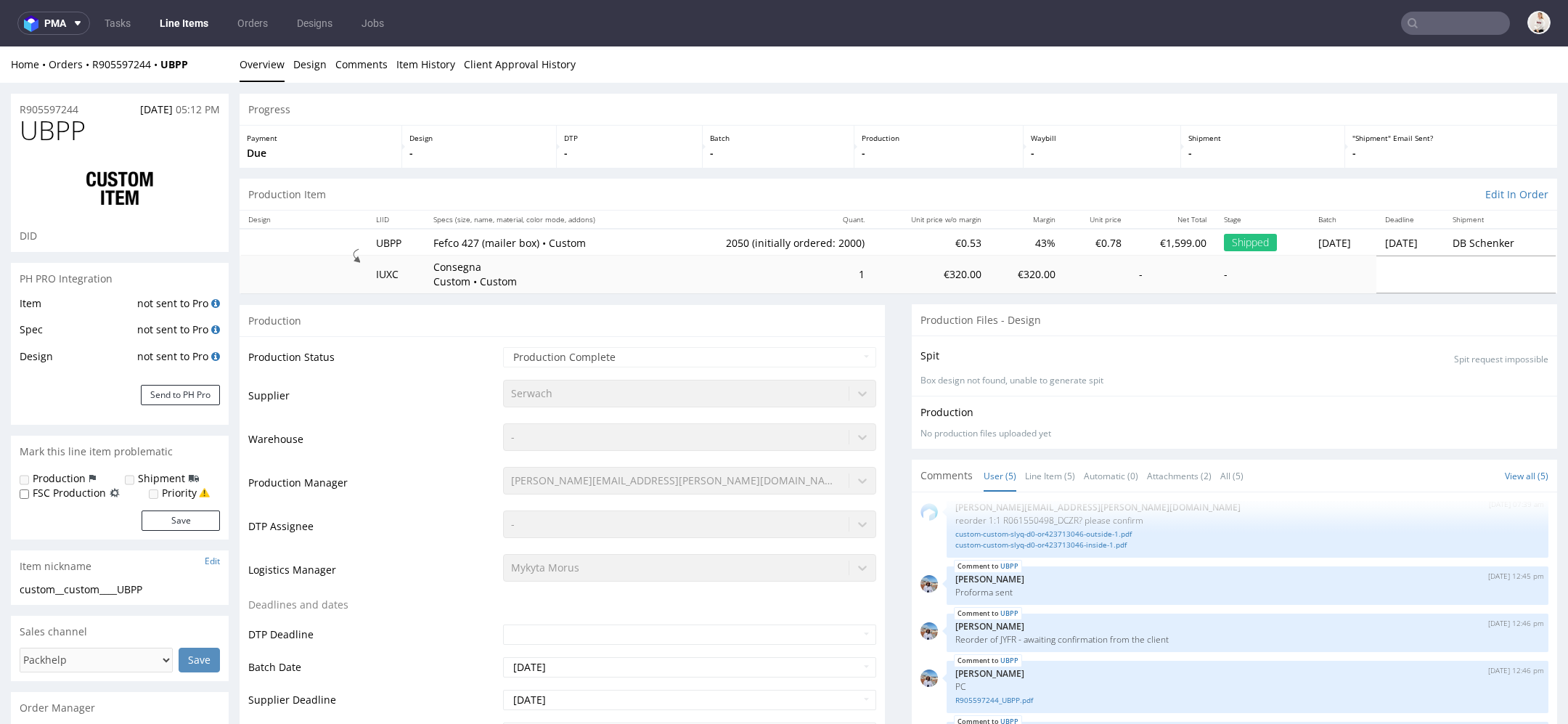
select select "in_progress"
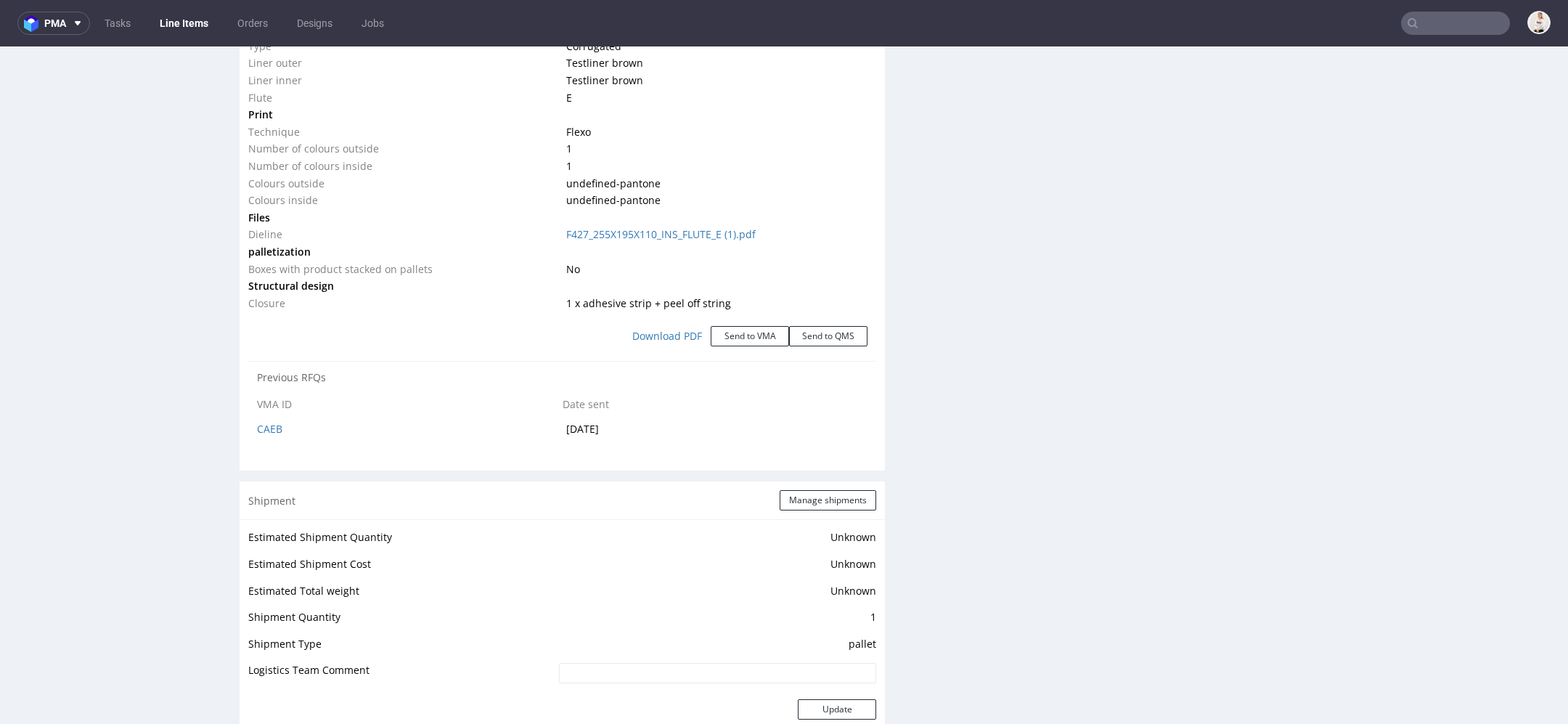
scroll to position [1605, 0]
click at [729, 337] on button "Send to VMA" at bounding box center [749, 334] width 78 height 20
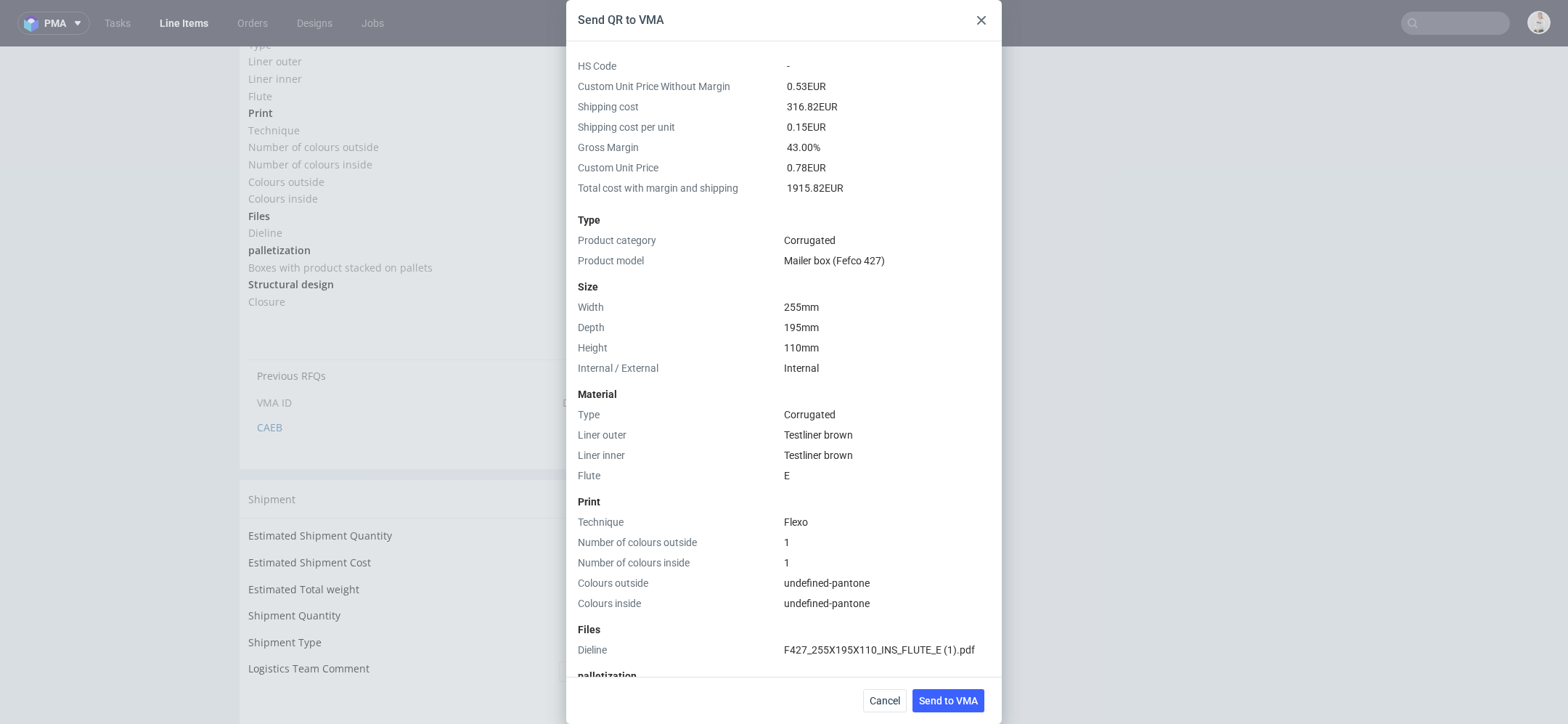
scroll to position [322, 0]
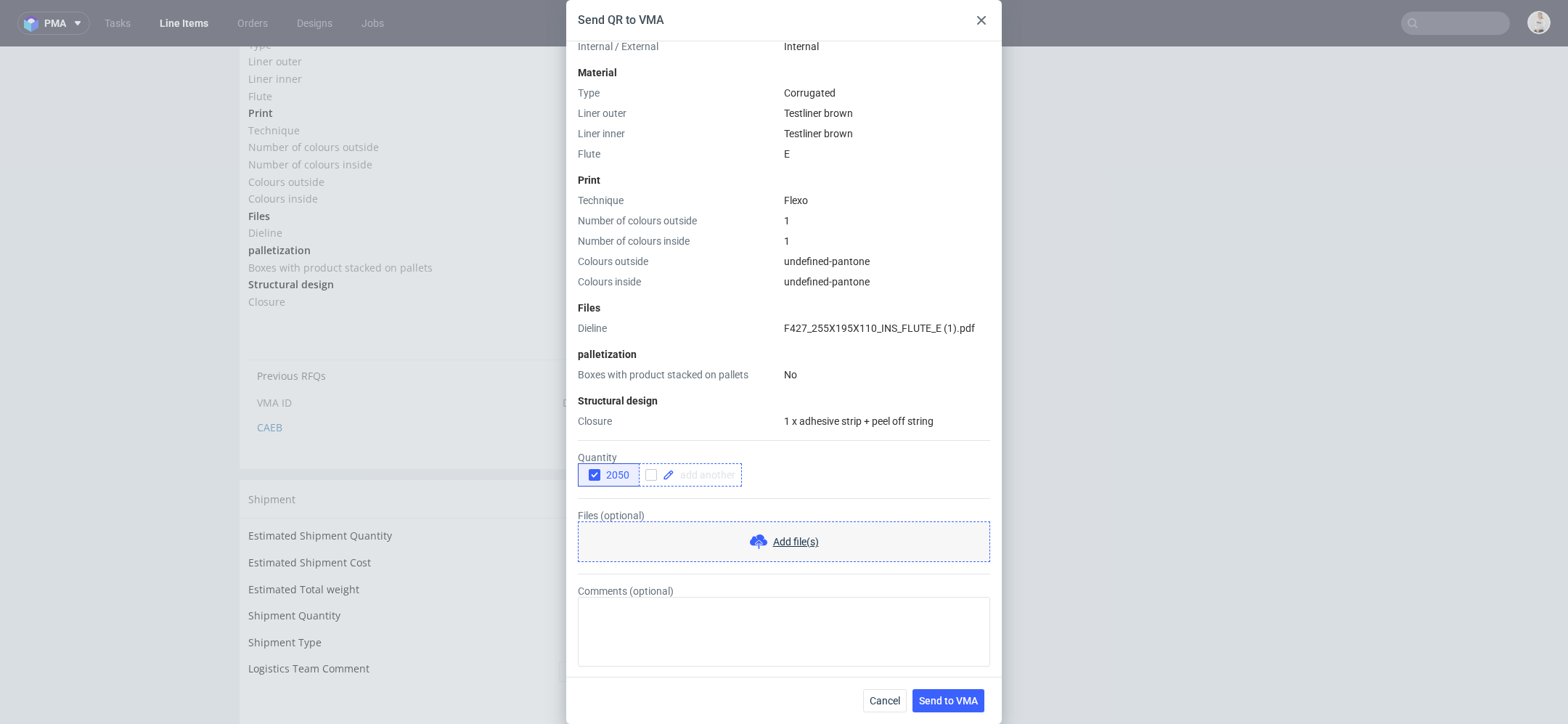
click at [703, 465] on div at bounding box center [690, 475] width 103 height 24
checkbox input "true"
click at [615, 482] on button "2050" at bounding box center [609, 475] width 62 height 24
click at [948, 699] on span "Send to VMA" at bounding box center [948, 700] width 59 height 10
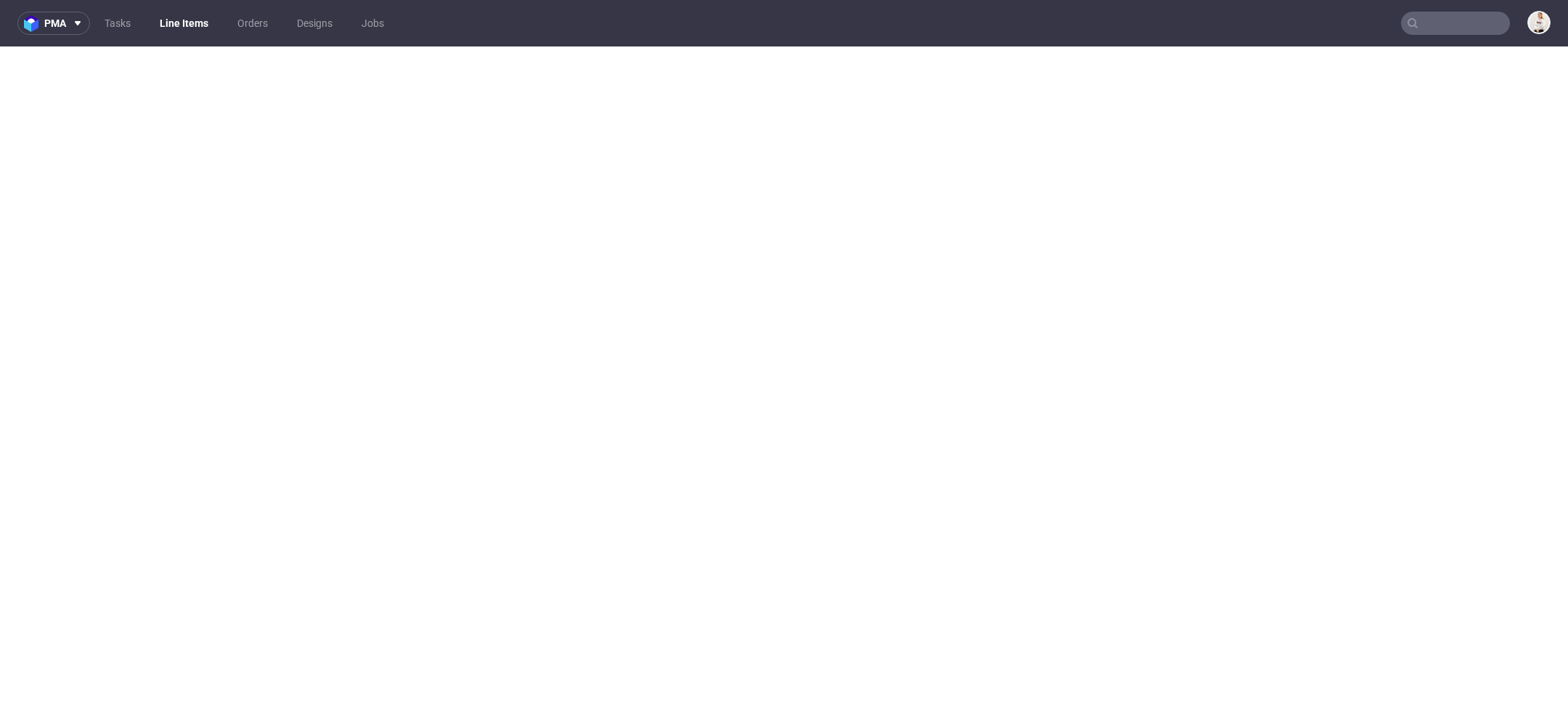
select select "in_progress"
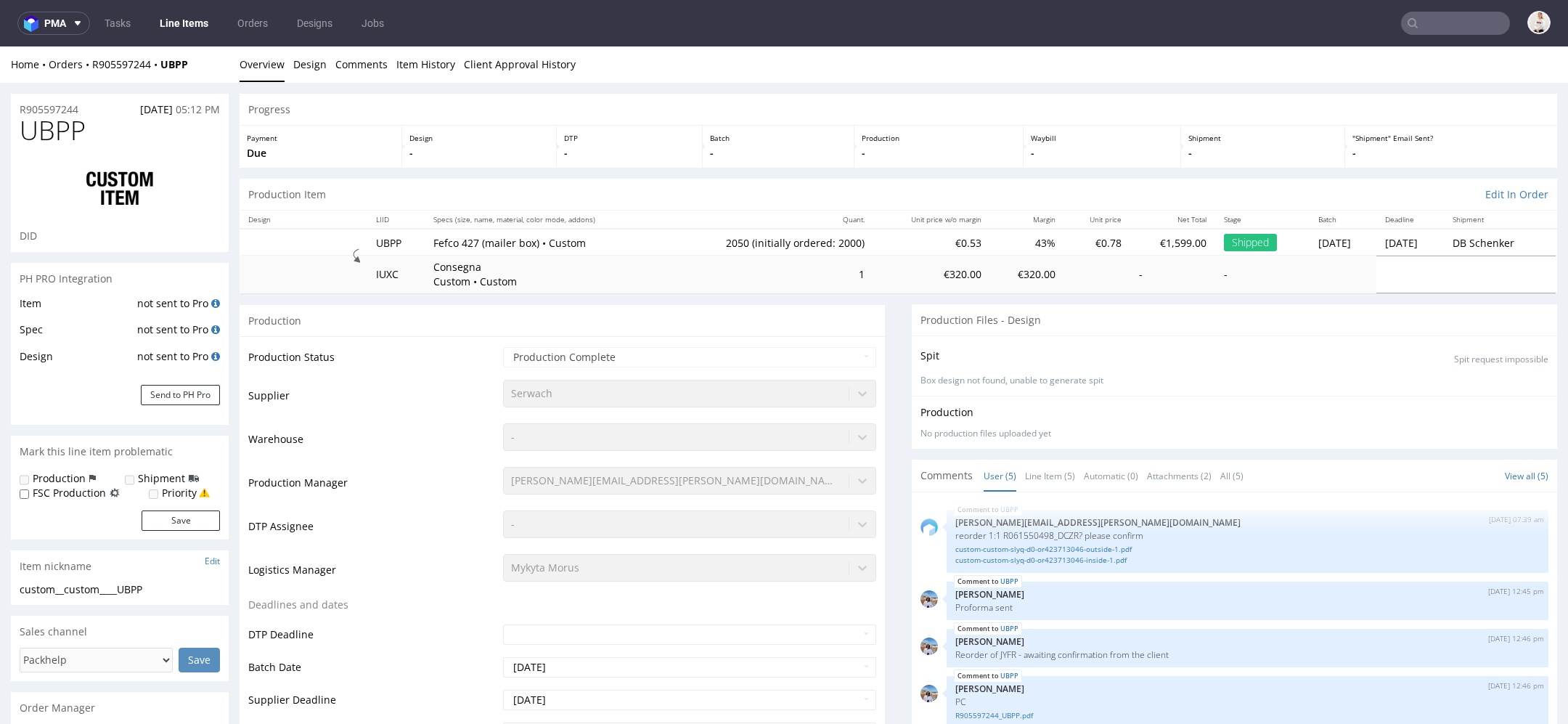
scroll to position [15, 0]
